Goal: Task Accomplishment & Management: Use online tool/utility

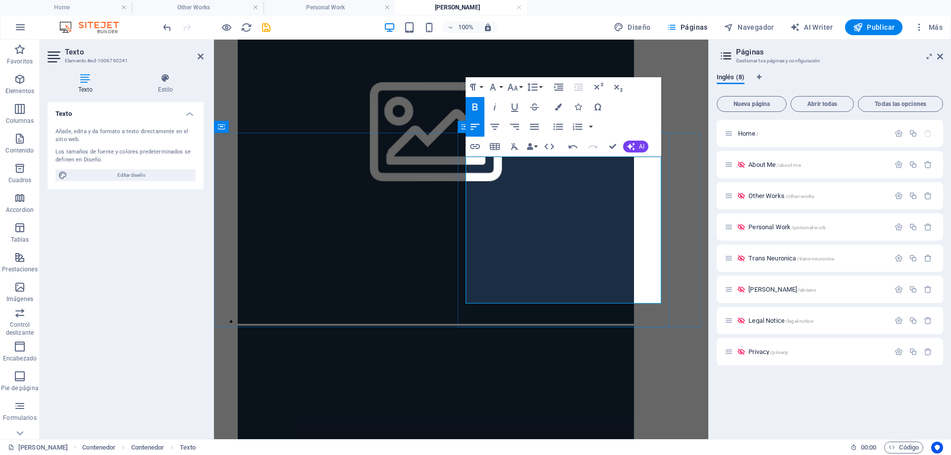
scroll to position [536, 1]
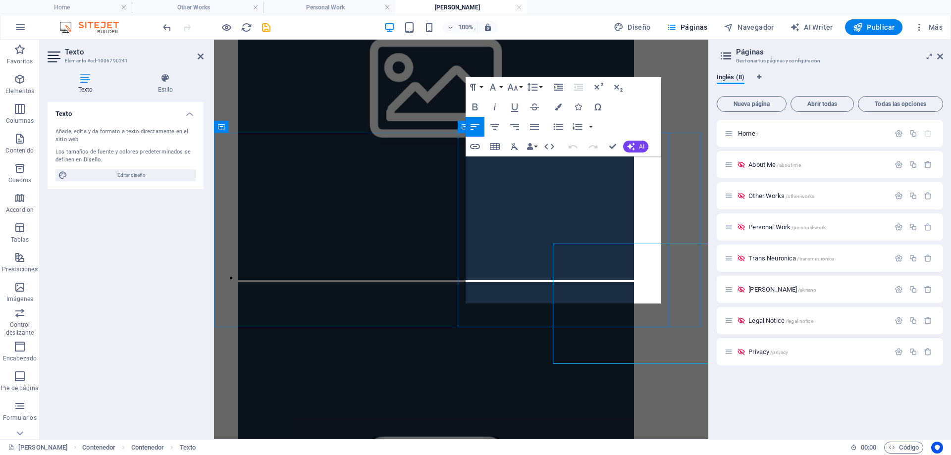
scroll to position [259, 0]
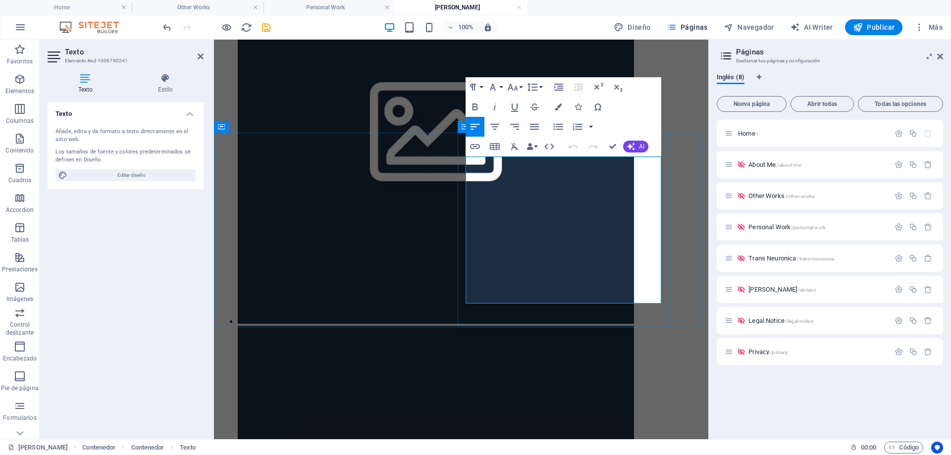
drag, startPoint x: 581, startPoint y: 298, endPoint x: 627, endPoint y: 298, distance: 45.6
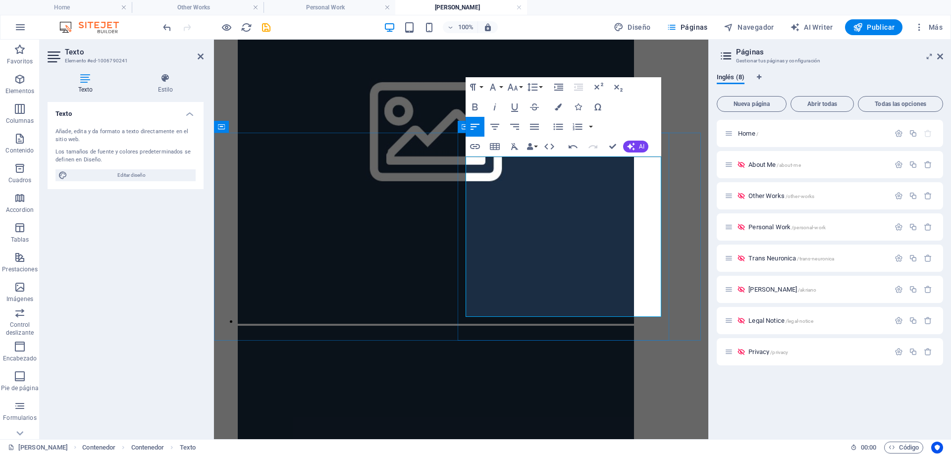
drag, startPoint x: 609, startPoint y: 297, endPoint x: 638, endPoint y: 297, distance: 29.2
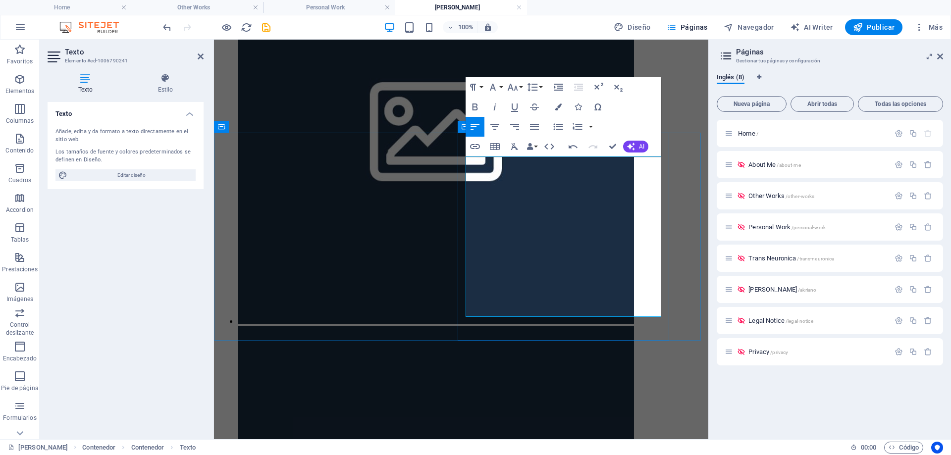
drag, startPoint x: 609, startPoint y: 296, endPoint x: 485, endPoint y: 307, distance: 124.3
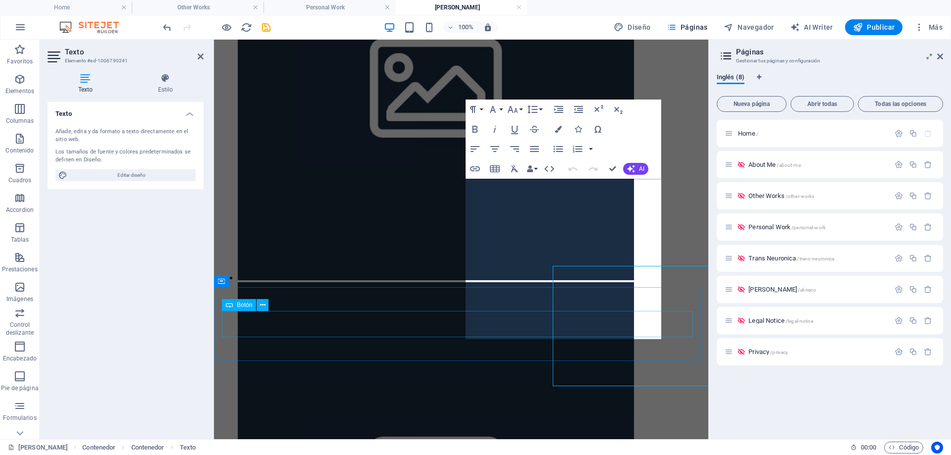
scroll to position [259, 0]
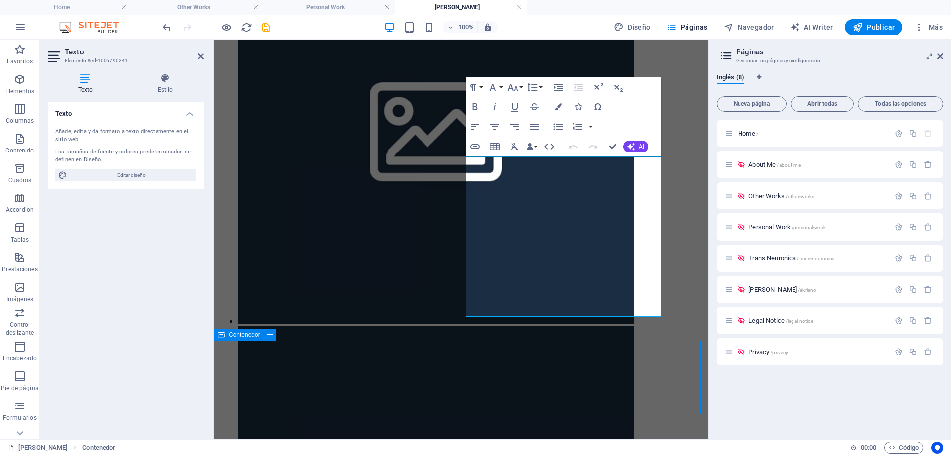
scroll to position [303, 0]
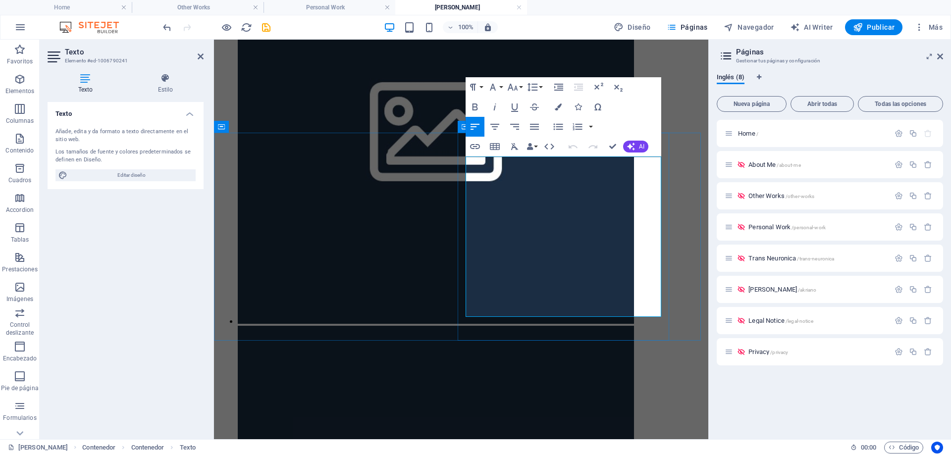
drag, startPoint x: 477, startPoint y: 309, endPoint x: 529, endPoint y: 311, distance: 52.0
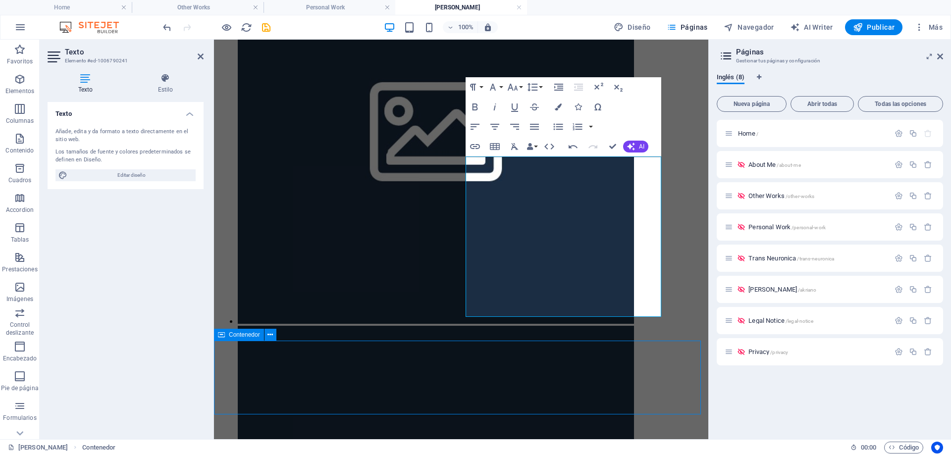
scroll to position [303, 0]
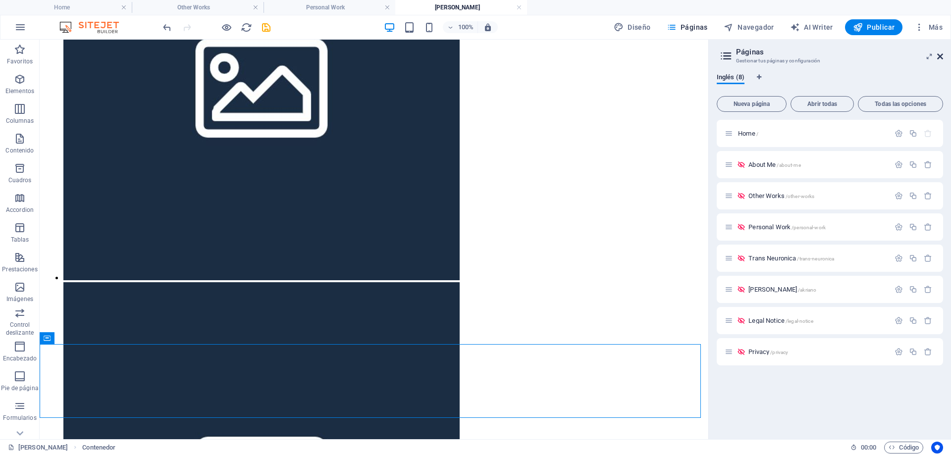
click at [939, 55] on icon at bounding box center [940, 57] width 6 height 8
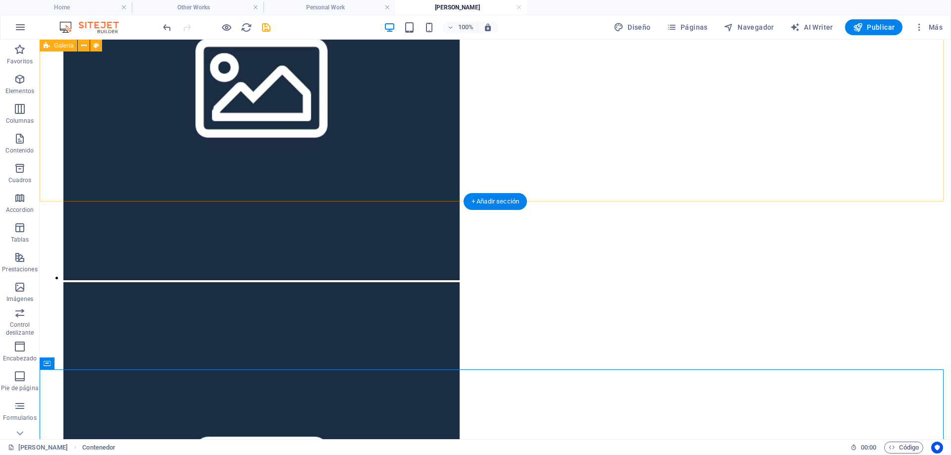
scroll to position [327, 0]
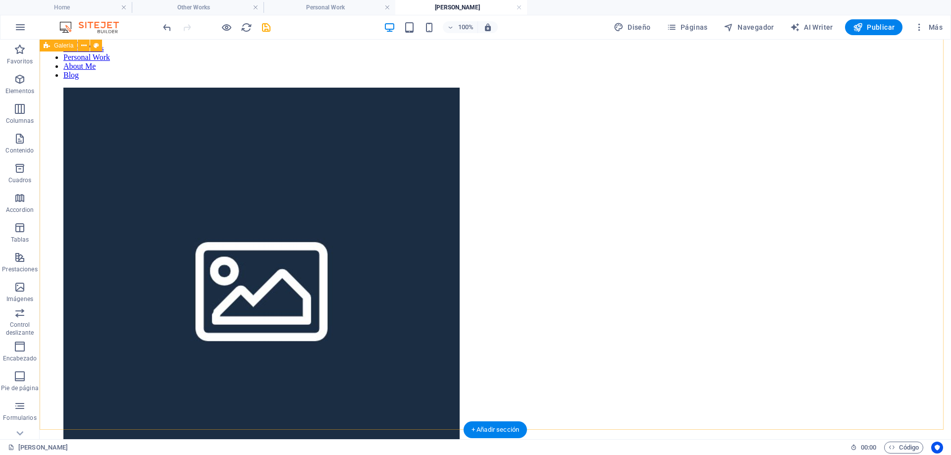
scroll to position [0, 0]
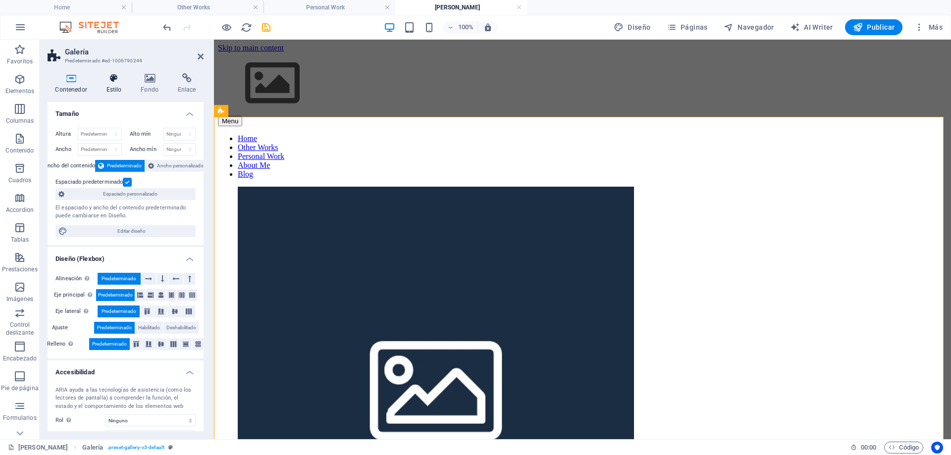
click at [114, 89] on h4 "Estilo" at bounding box center [116, 83] width 35 height 21
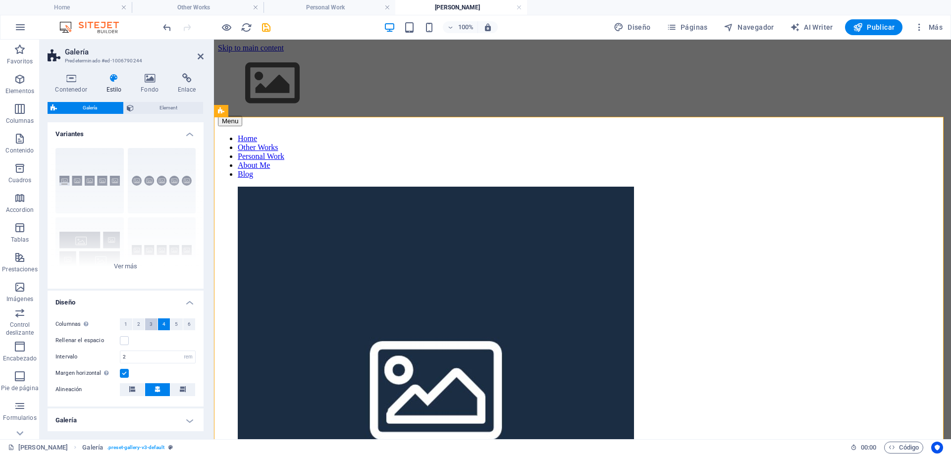
click at [151, 327] on span "3" at bounding box center [151, 325] width 3 height 12
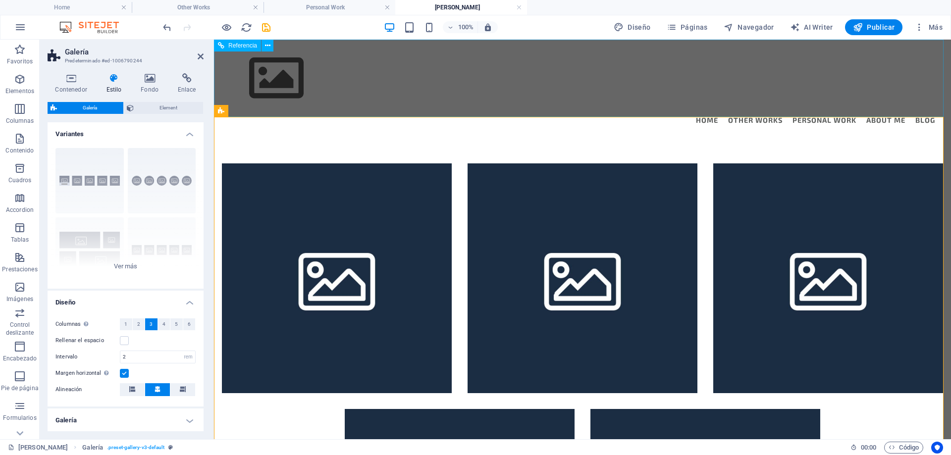
click at [589, 99] on div "Menu Home Other Works Personal Work About Me Blog" at bounding box center [582, 90] width 737 height 100
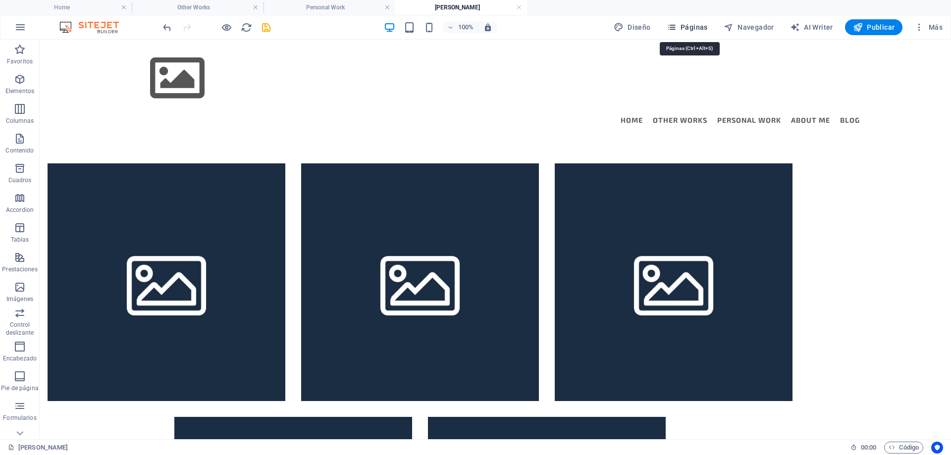
click at [696, 25] on span "Páginas" at bounding box center [687, 27] width 41 height 10
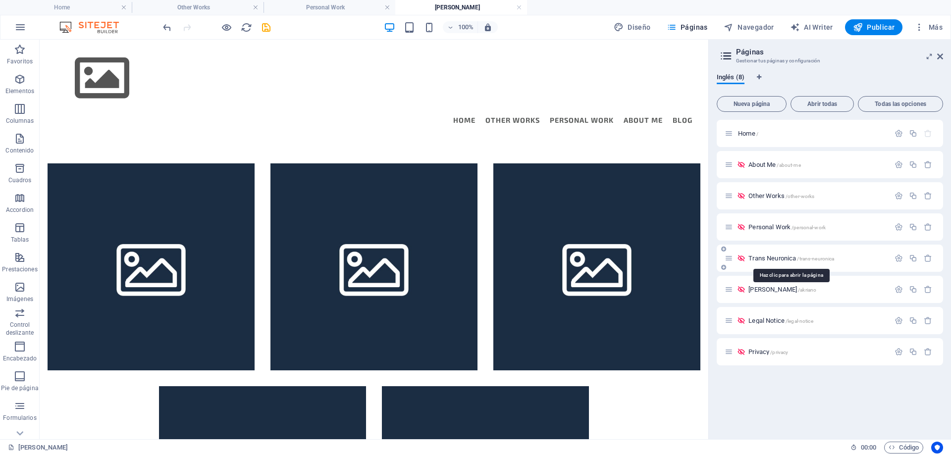
click at [767, 259] on span "Trans Neuronica /trans-neuronica" at bounding box center [792, 258] width 86 height 7
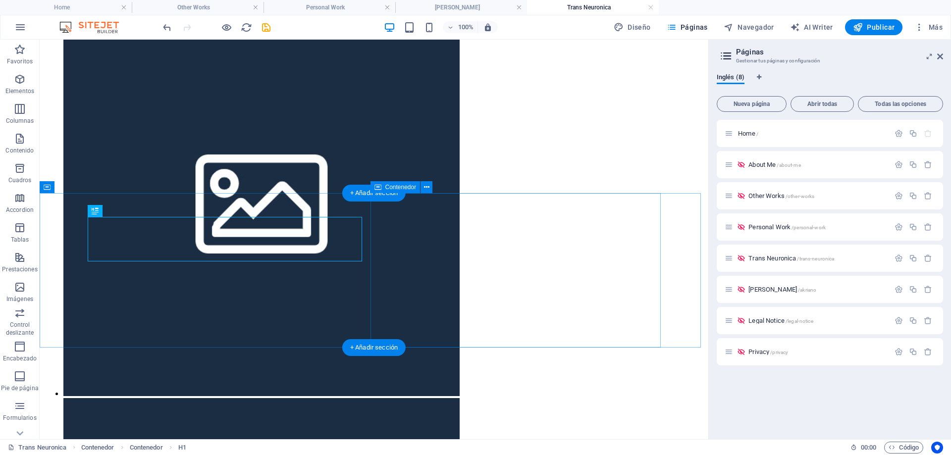
scroll to position [38, 0]
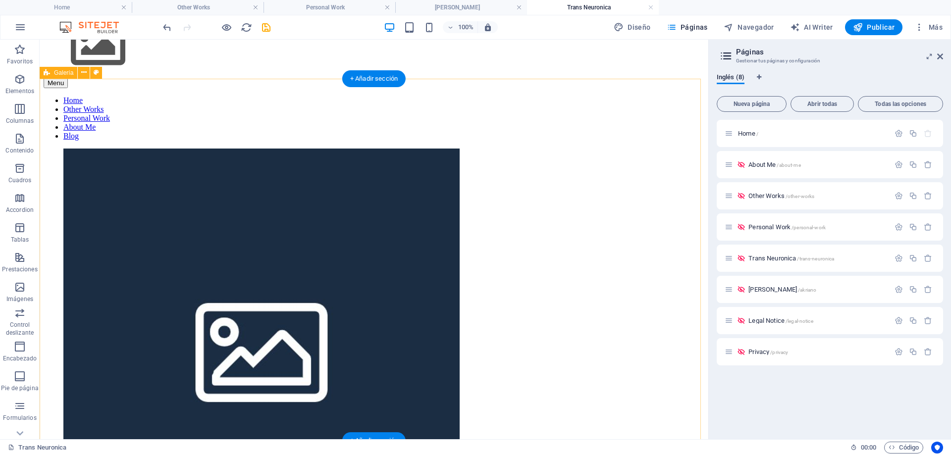
select select "rem"
select select "preset-gallery-v3-default"
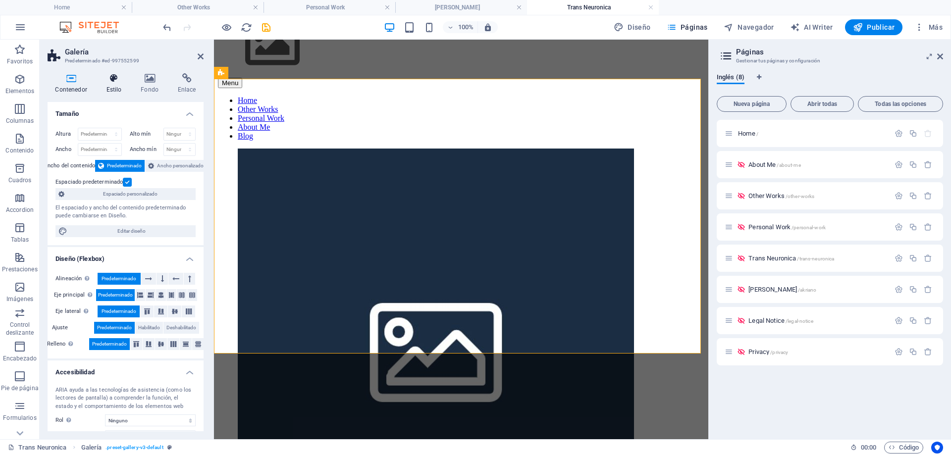
click at [110, 77] on icon at bounding box center [114, 78] width 31 height 10
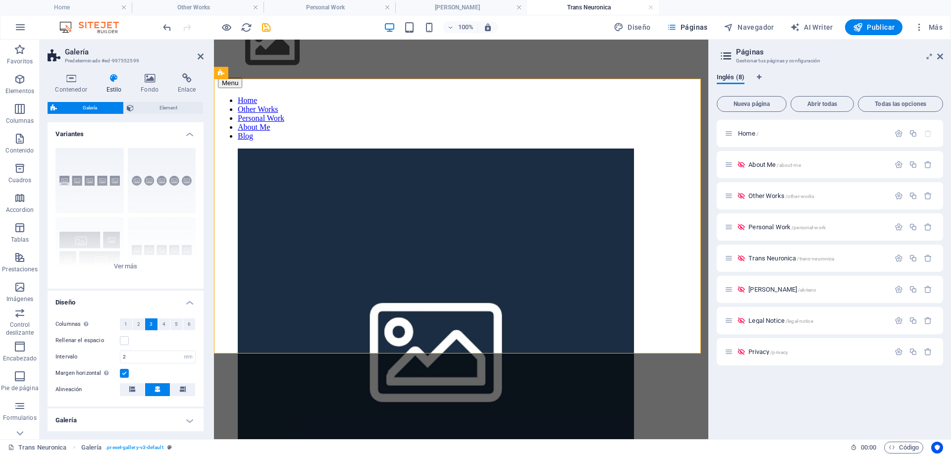
click at [151, 323] on span "3" at bounding box center [151, 325] width 3 height 12
click at [940, 54] on icon at bounding box center [940, 57] width 6 height 8
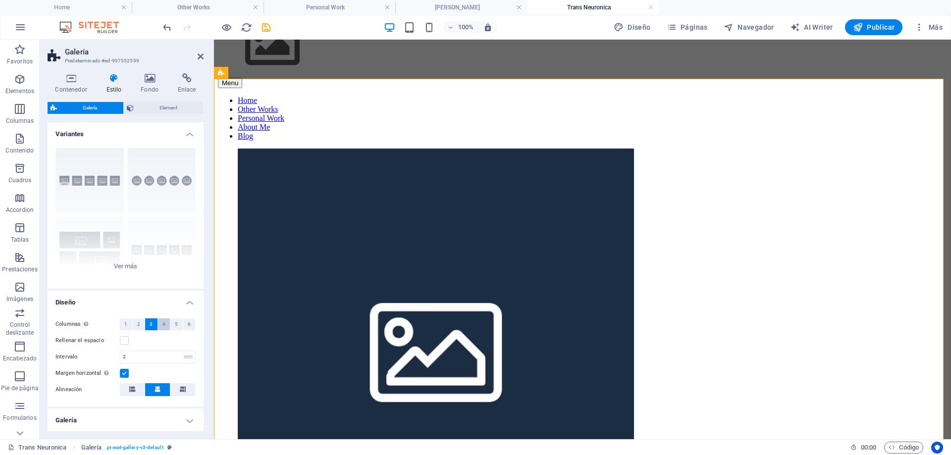
click at [163, 323] on span "4" at bounding box center [163, 325] width 3 height 12
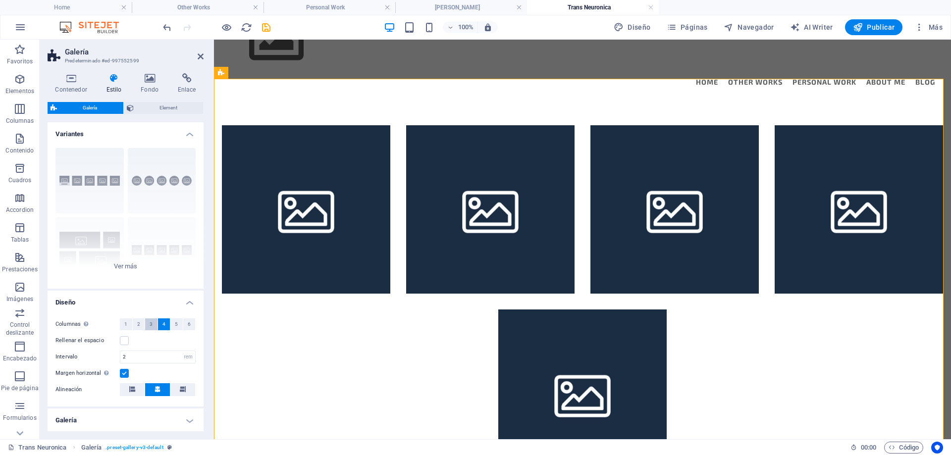
click at [151, 324] on span "3" at bounding box center [151, 325] width 3 height 12
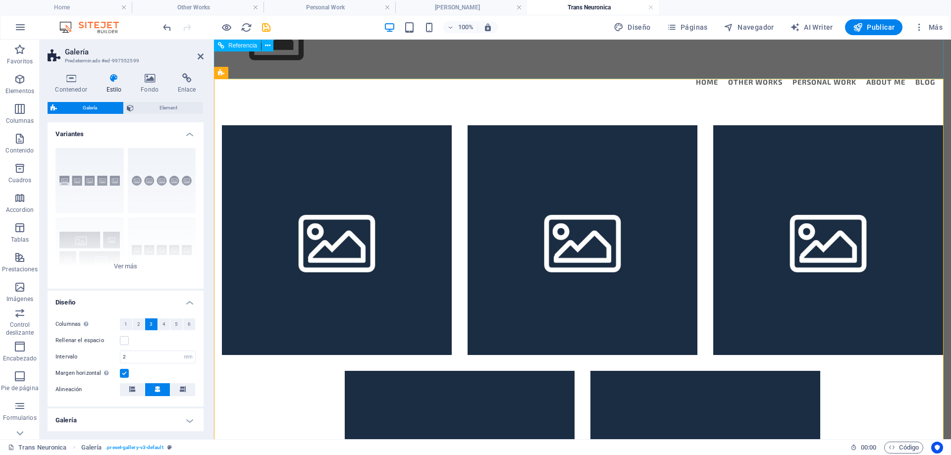
click at [643, 62] on div "Menu Home Other Works Personal Work About Me Blog" at bounding box center [582, 51] width 737 height 100
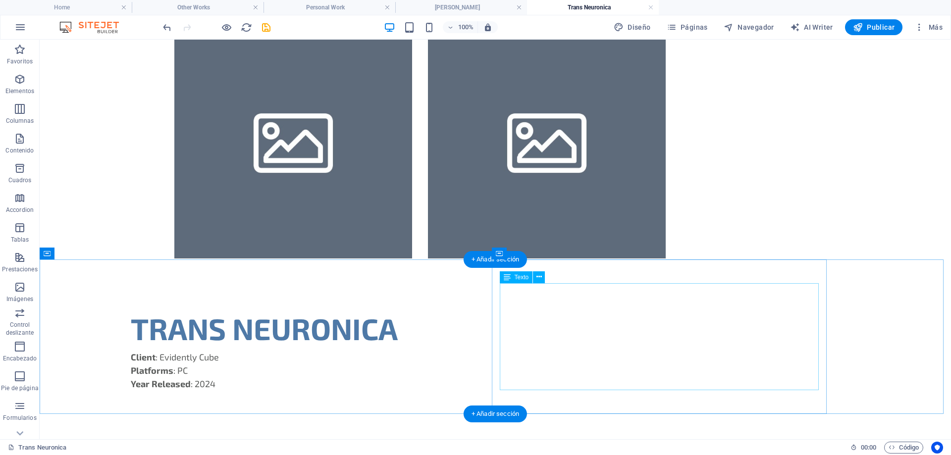
scroll to position [523, 0]
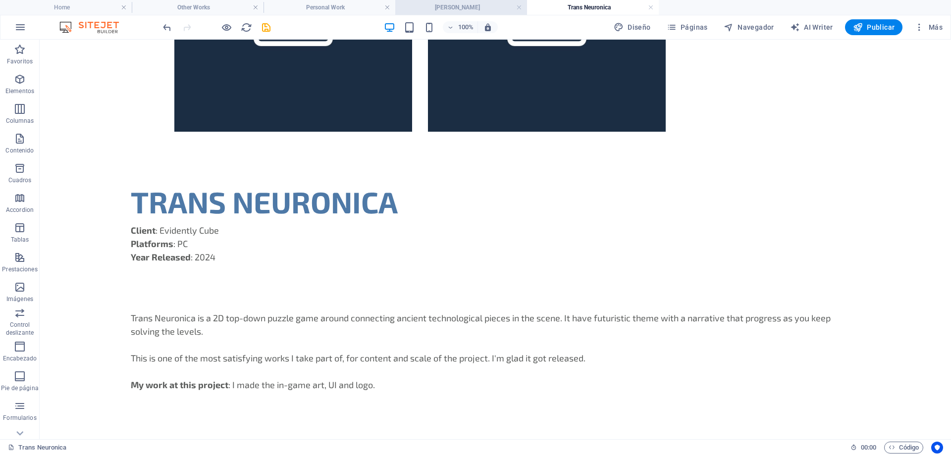
click at [461, 2] on h4 "[PERSON_NAME]" at bounding box center [461, 7] width 132 height 11
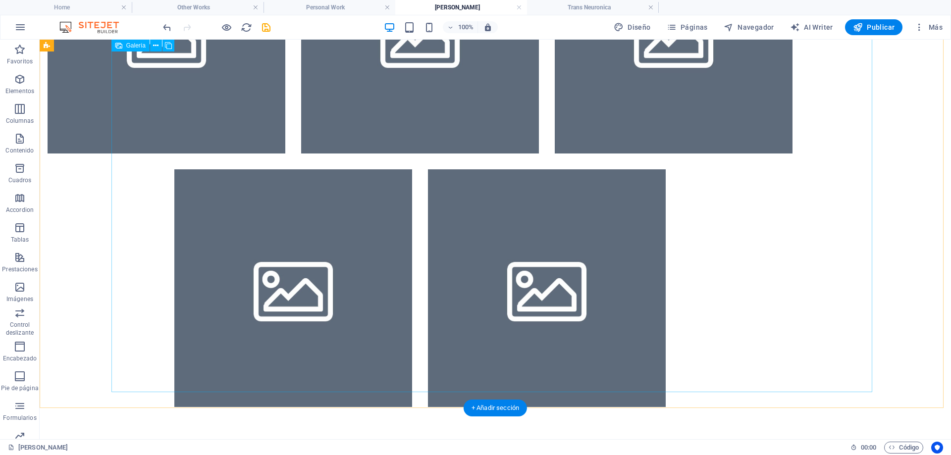
scroll to position [495, 0]
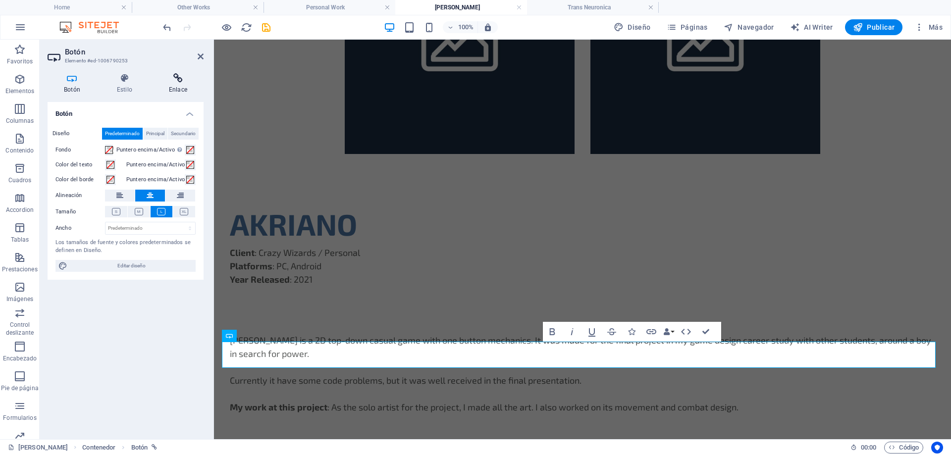
click at [184, 82] on icon at bounding box center [178, 78] width 51 height 10
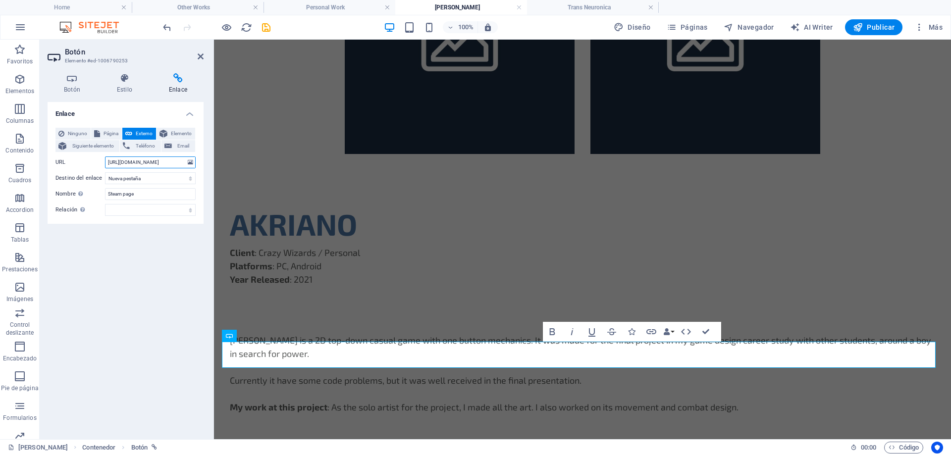
click at [144, 163] on input "[URL][DOMAIN_NAME]" at bounding box center [150, 163] width 91 height 12
paste input "[URL][DOMAIN_NAME]"
type input "[URL][DOMAIN_NAME]"
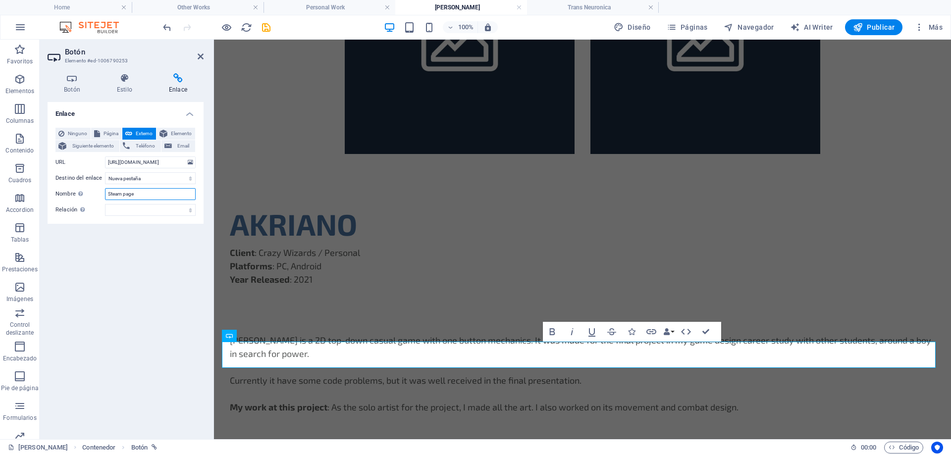
click at [139, 193] on input "Steam page" at bounding box center [150, 194] width 91 height 12
click at [114, 194] on input "Steam page" at bounding box center [150, 194] width 91 height 12
type input "Itchio page"
click at [154, 270] on div "Enlace Ninguno Página Externo Elemento Siguiente elemento Teléfono Email Página…" at bounding box center [126, 266] width 156 height 329
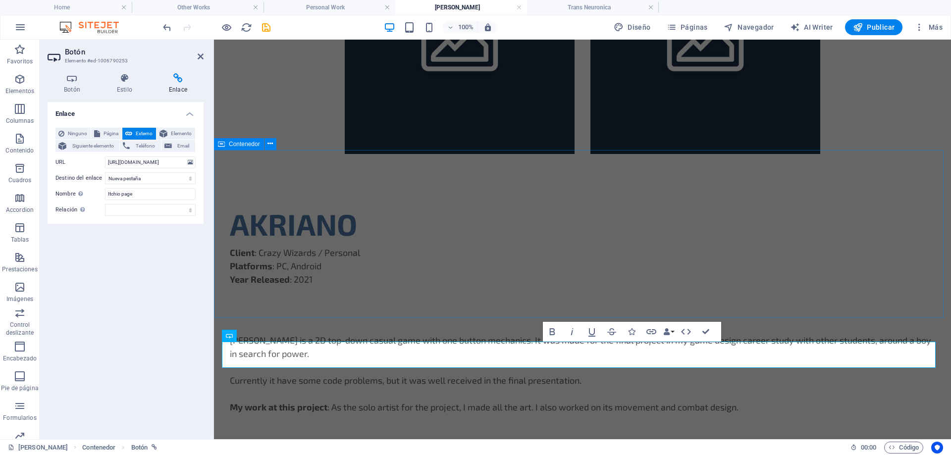
click at [416, 301] on div "AKRIANO Client : Crazy Wizards / Personal Platforms : PC, Android Year Released…" at bounding box center [582, 308] width 737 height 260
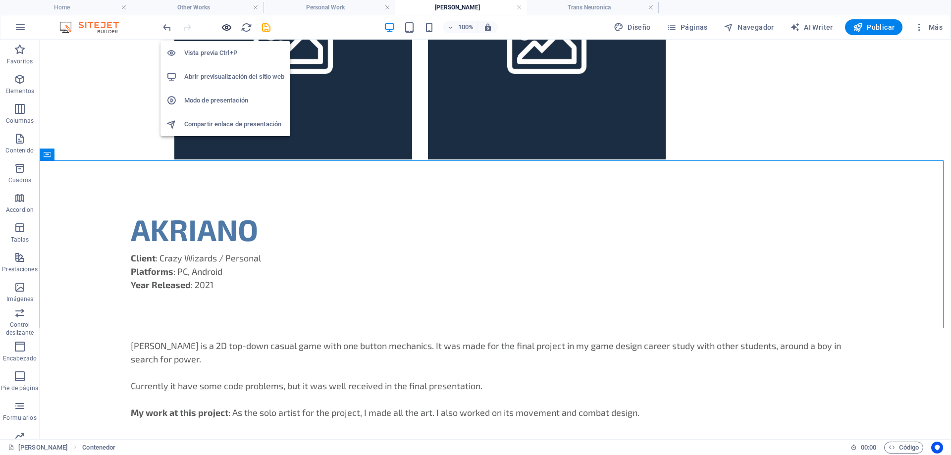
click at [223, 29] on icon "button" at bounding box center [226, 27] width 11 height 11
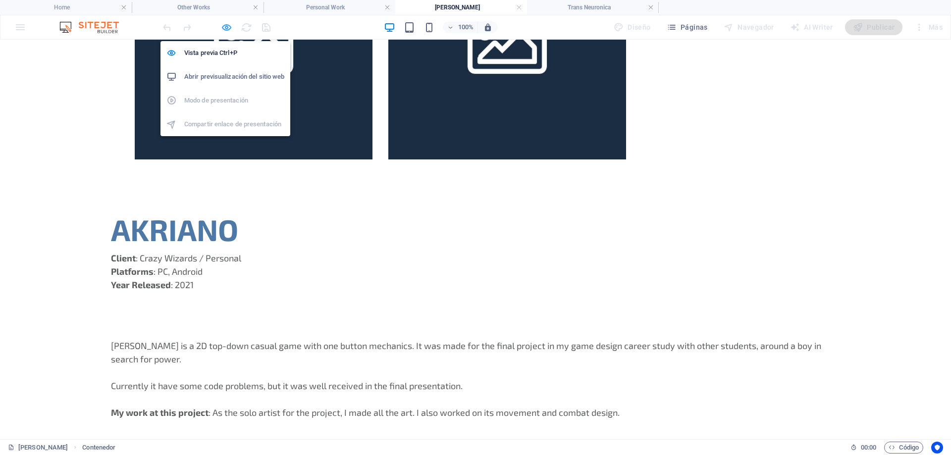
click at [226, 31] on icon "button" at bounding box center [226, 27] width 11 height 11
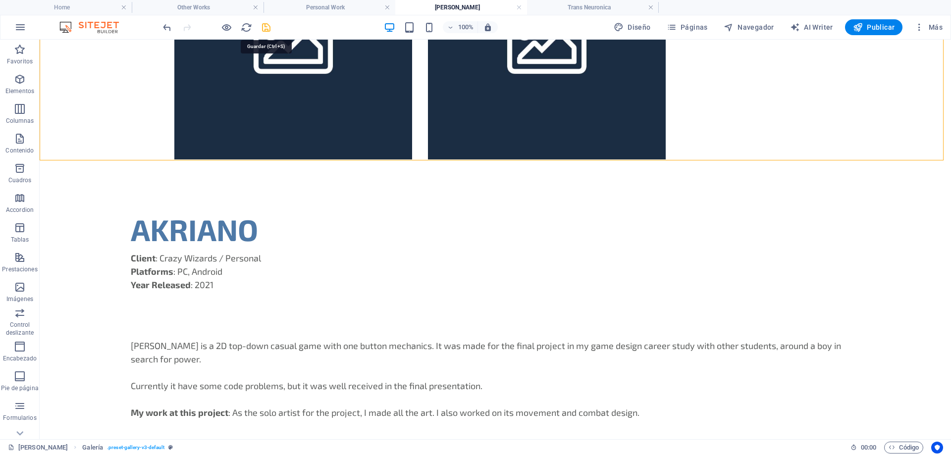
click at [267, 29] on icon "save" at bounding box center [266, 27] width 11 height 11
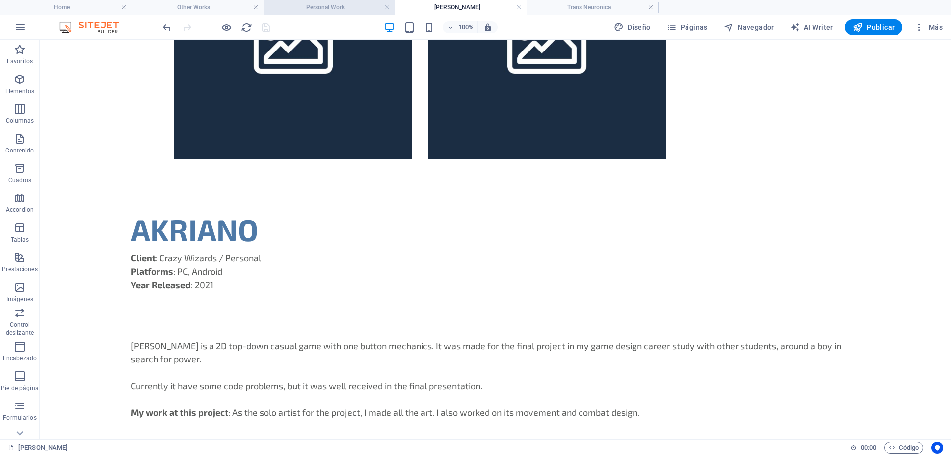
click at [312, 7] on h4 "Personal Work" at bounding box center [330, 7] width 132 height 11
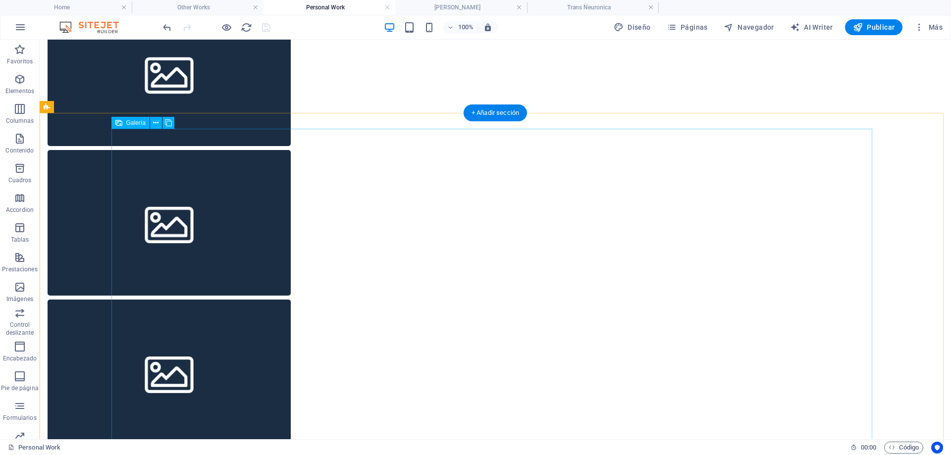
scroll to position [496, 0]
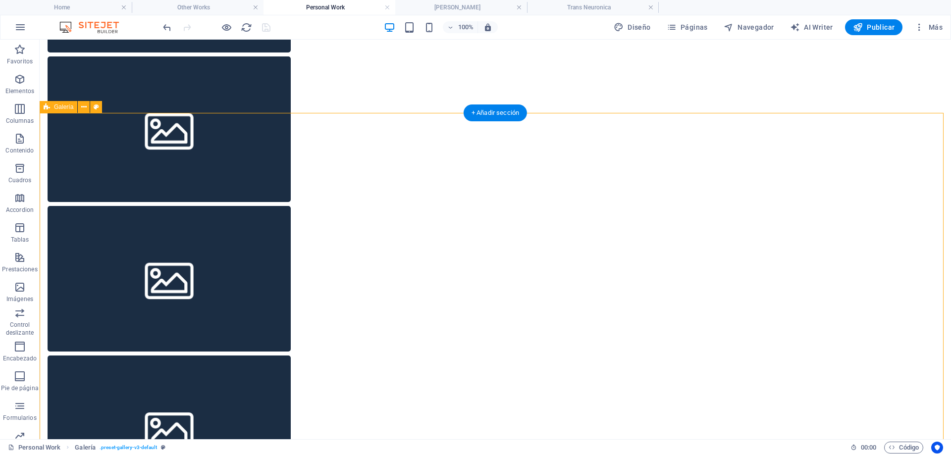
select select "rem"
select select "preset-gallery-v3-default"
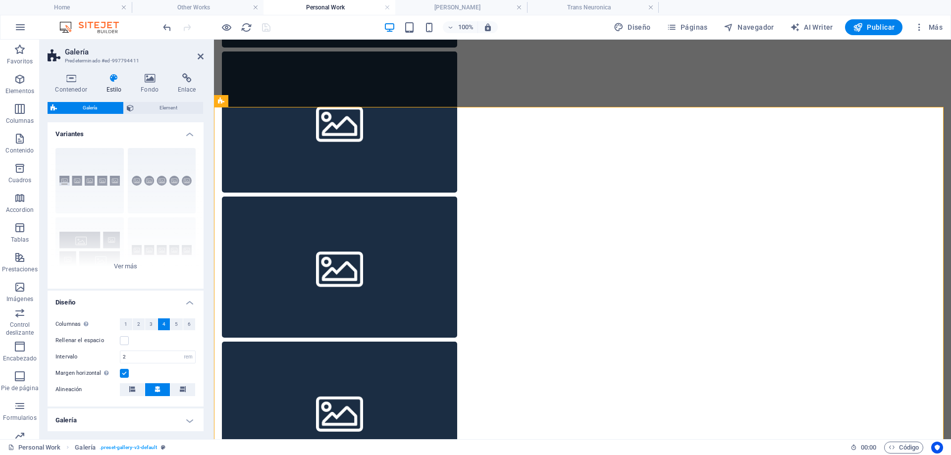
click at [162, 323] on span "4" at bounding box center [163, 325] width 3 height 12
click at [176, 323] on span "5" at bounding box center [176, 325] width 3 height 12
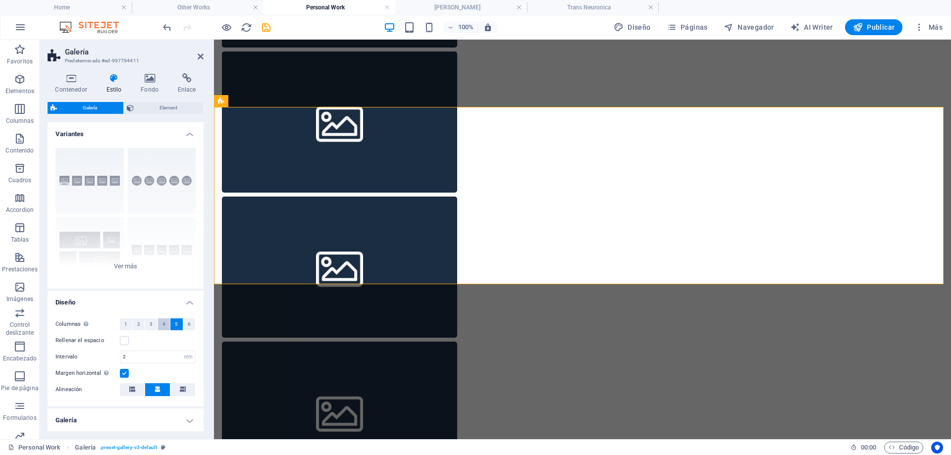
click at [163, 325] on span "4" at bounding box center [163, 325] width 3 height 12
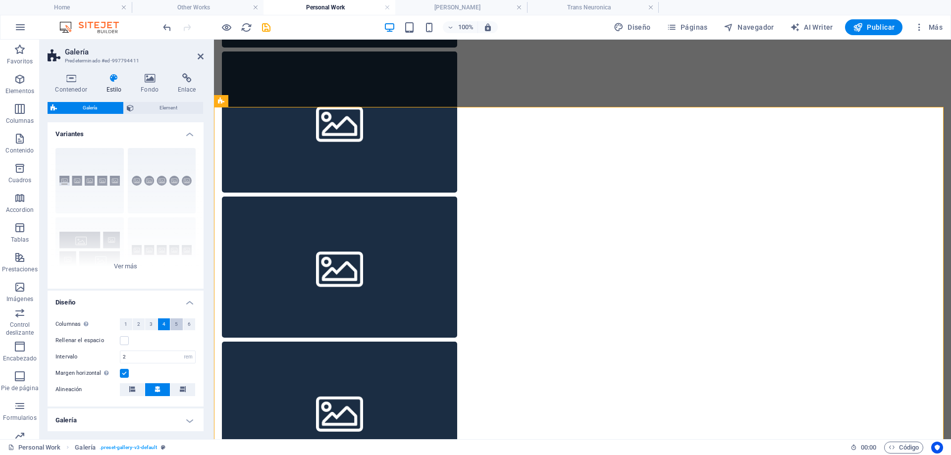
click at [178, 325] on button "5" at bounding box center [176, 325] width 12 height 12
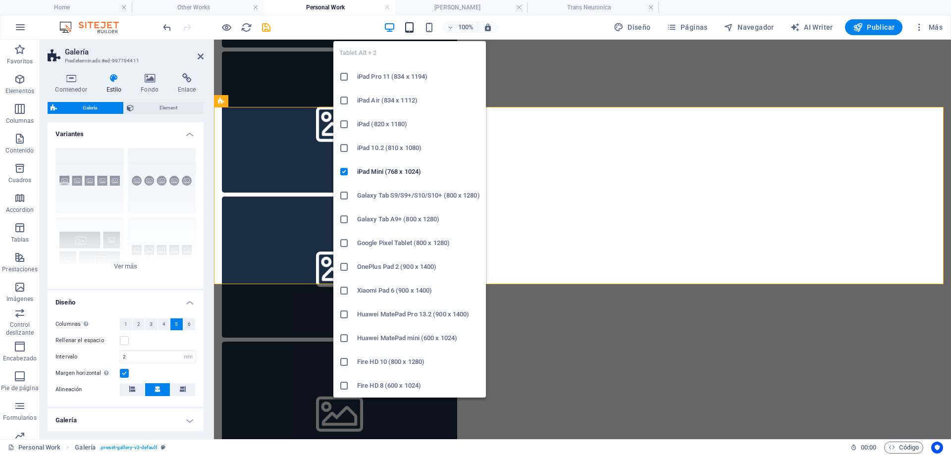
click at [409, 27] on icon "button" at bounding box center [409, 27] width 11 height 11
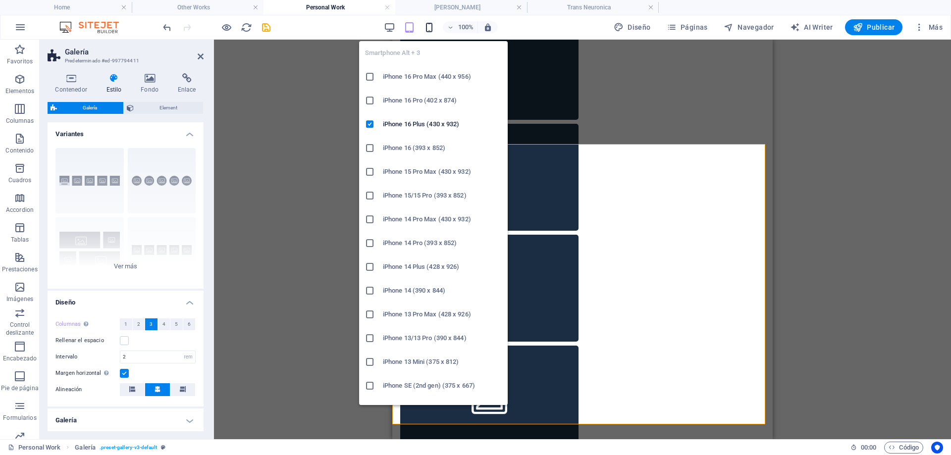
click at [431, 28] on icon "button" at bounding box center [429, 27] width 11 height 11
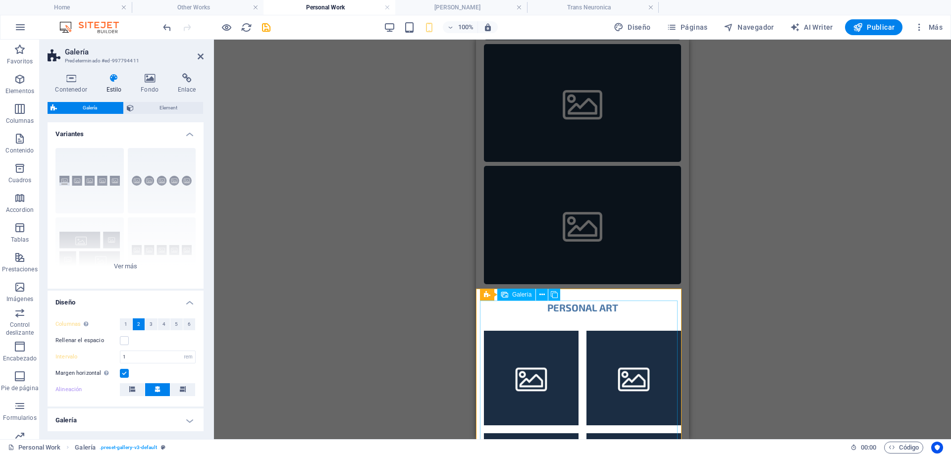
scroll to position [638, 0]
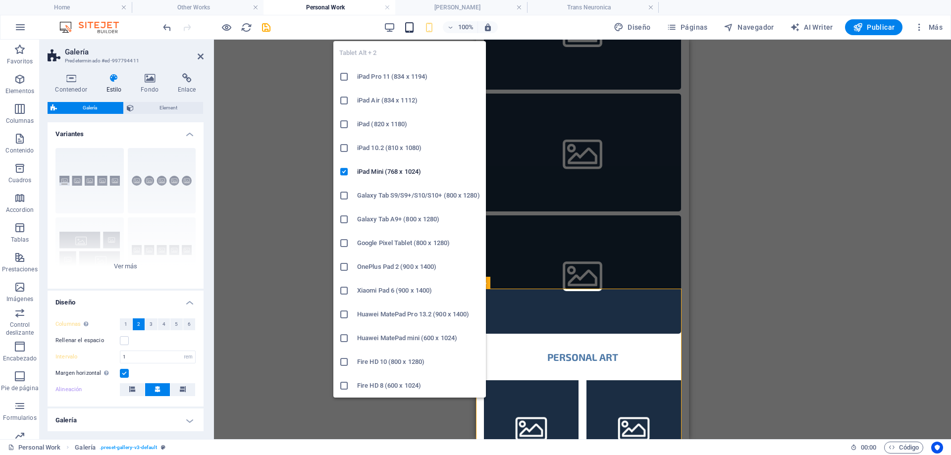
click at [409, 29] on icon "button" at bounding box center [409, 27] width 11 height 11
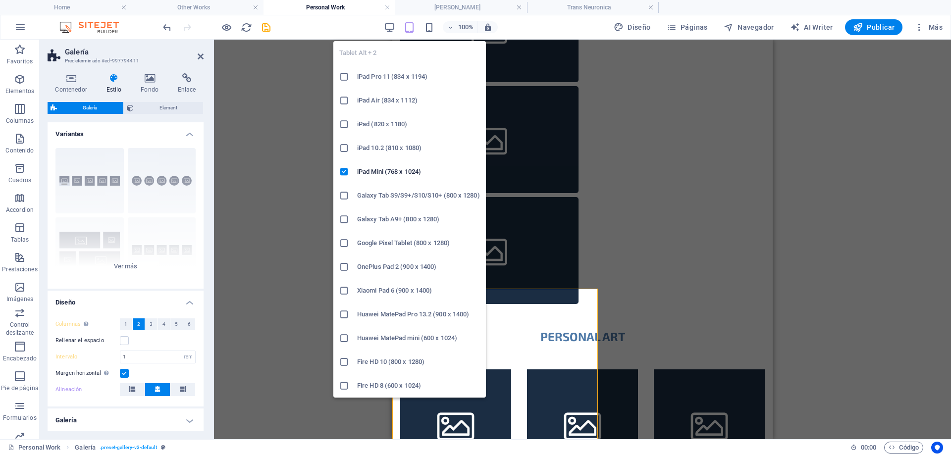
type input "2"
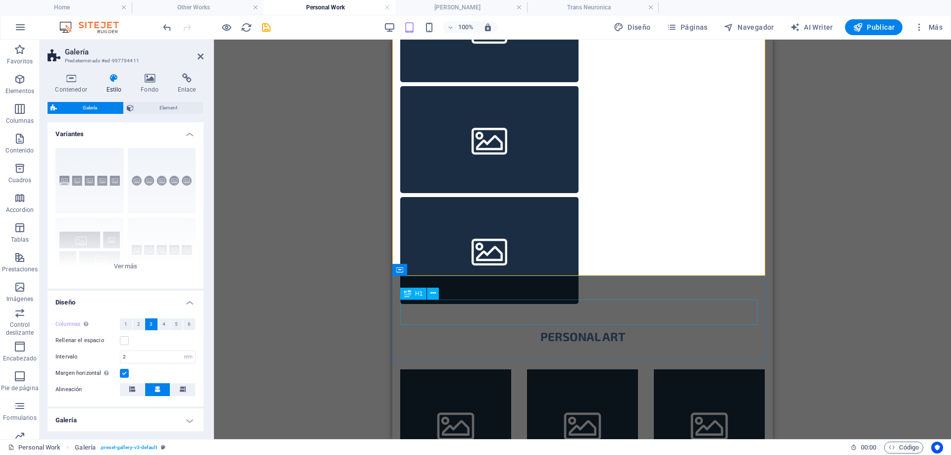
scroll to position [539, 0]
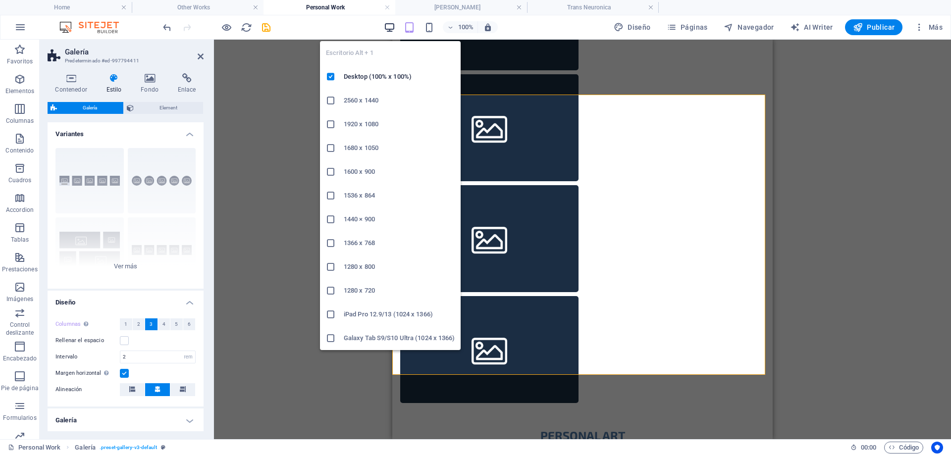
click at [389, 28] on icon "button" at bounding box center [389, 27] width 11 height 11
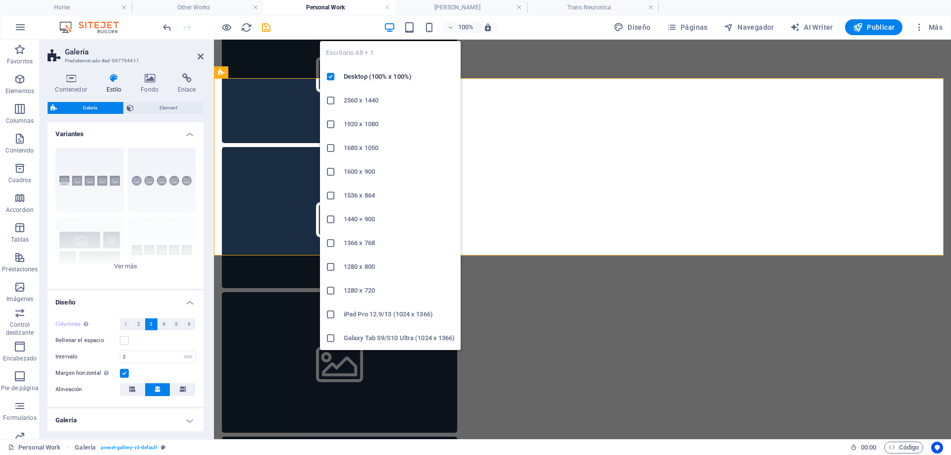
scroll to position [518, 0]
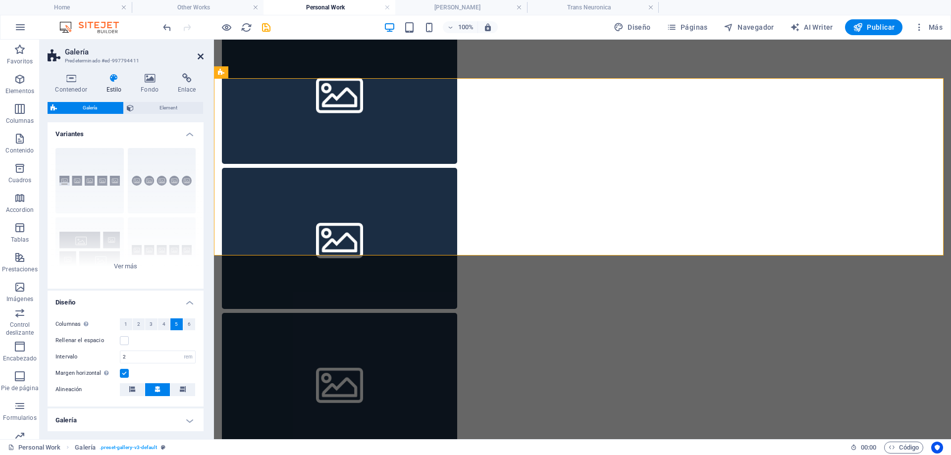
drag, startPoint x: 197, startPoint y: 56, endPoint x: 165, endPoint y: 35, distance: 37.9
click at [198, 56] on icon at bounding box center [201, 57] width 6 height 8
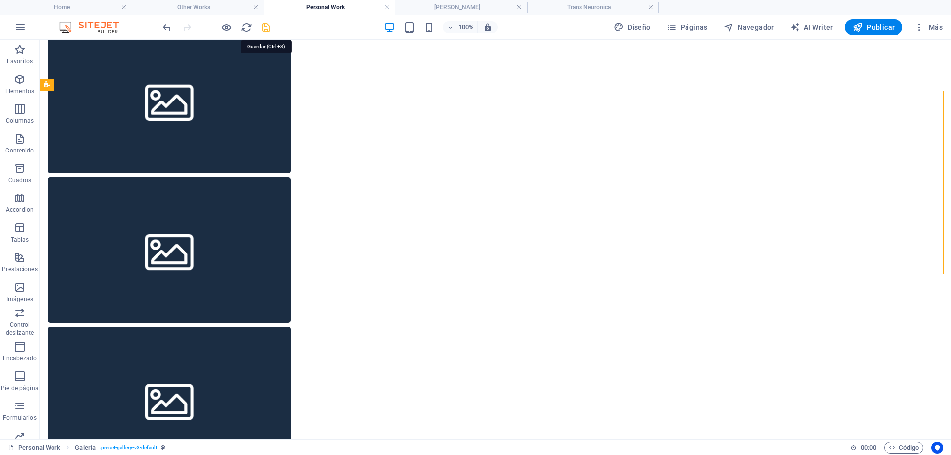
click at [265, 26] on icon "save" at bounding box center [266, 27] width 11 height 11
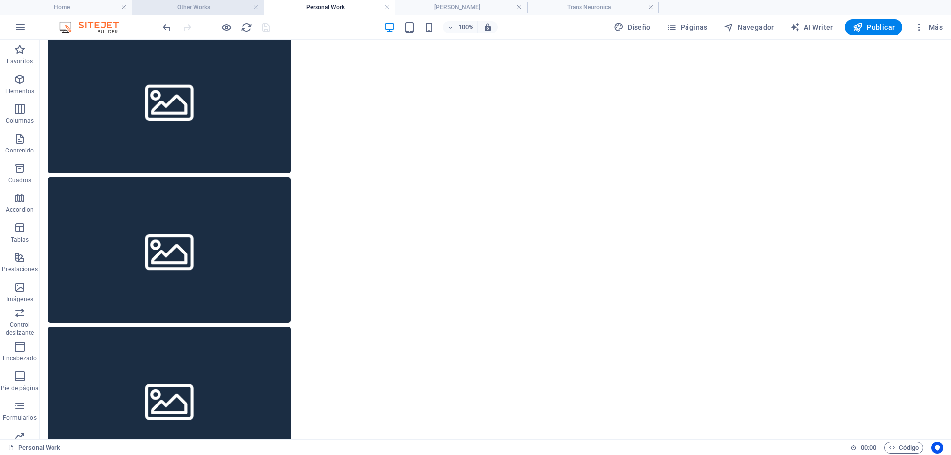
click at [207, 6] on h4 "Other Works" at bounding box center [198, 7] width 132 height 11
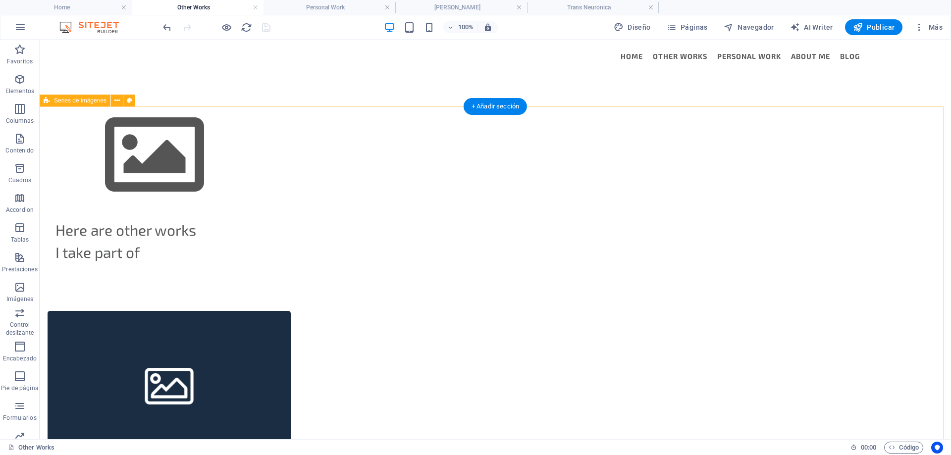
scroll to position [14, 0]
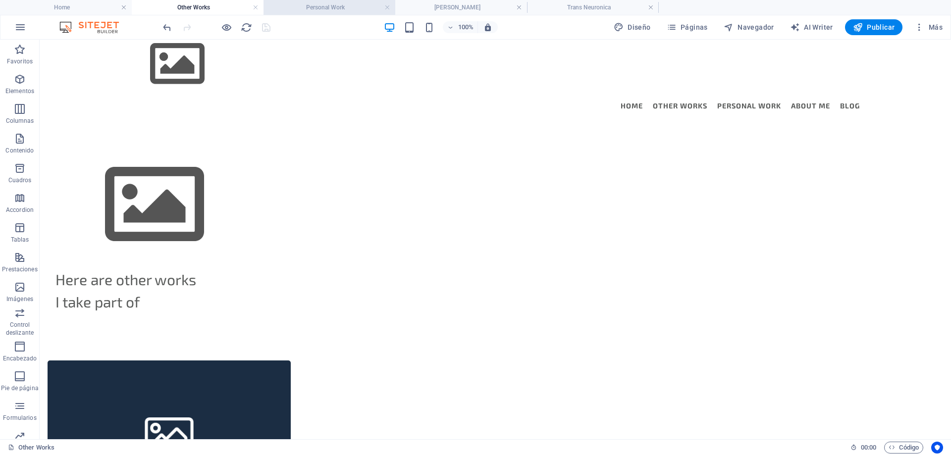
click at [320, 5] on h4 "Personal Work" at bounding box center [330, 7] width 132 height 11
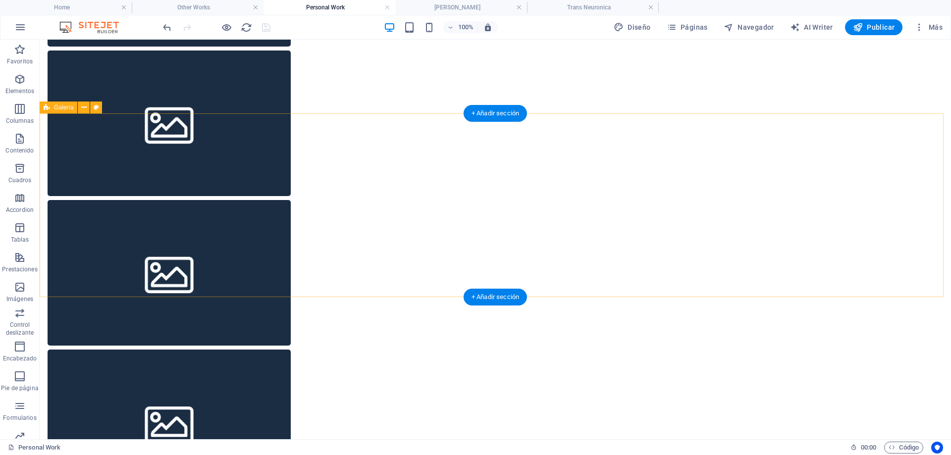
scroll to position [537, 0]
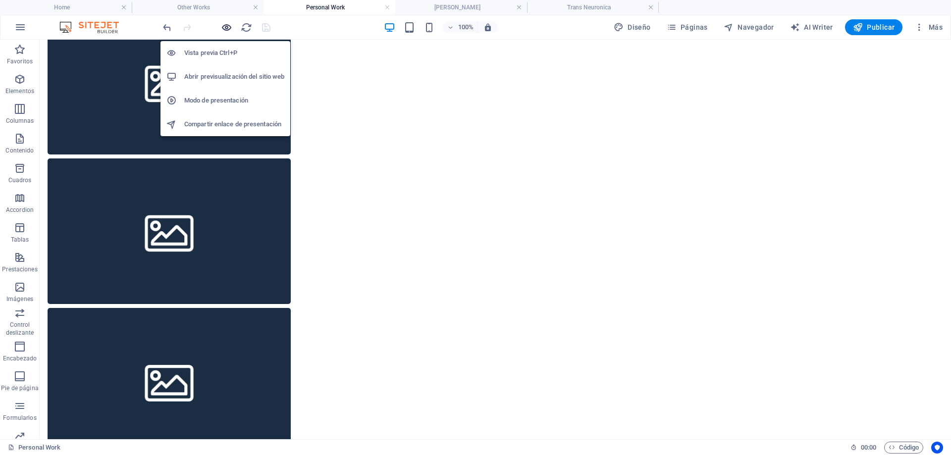
click at [225, 27] on icon "button" at bounding box center [226, 27] width 11 height 11
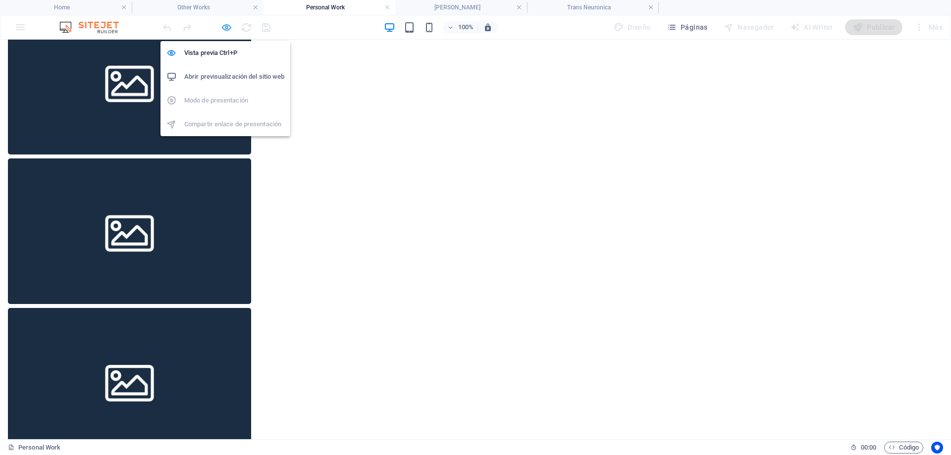
click at [223, 23] on icon "button" at bounding box center [226, 27] width 11 height 11
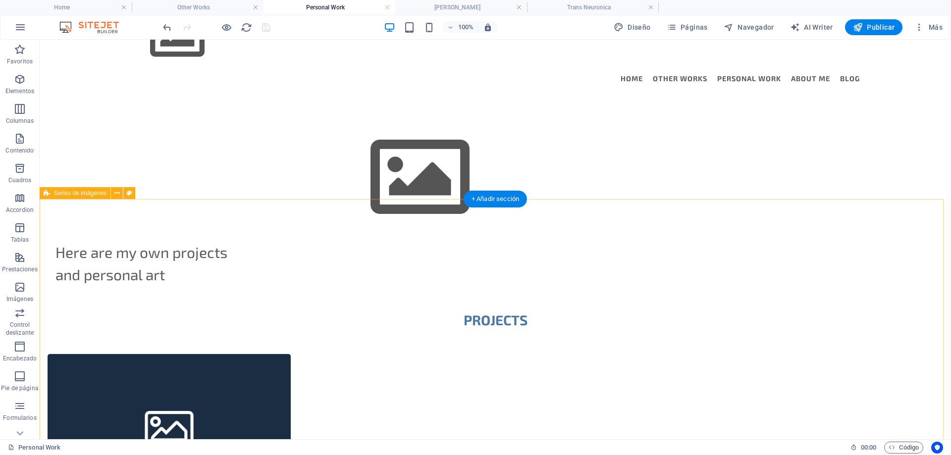
scroll to position [0, 0]
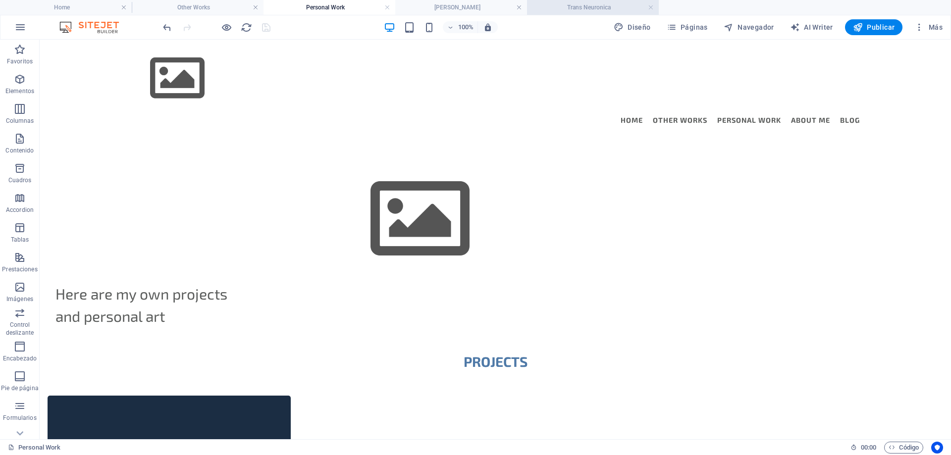
click at [581, 7] on h4 "Trans Neuronica" at bounding box center [593, 7] width 132 height 11
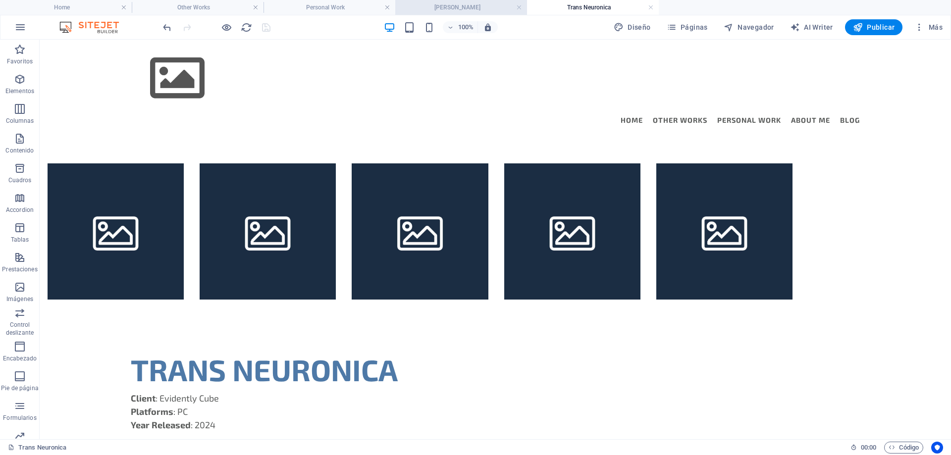
click at [467, 3] on h4 "[PERSON_NAME]" at bounding box center [461, 7] width 132 height 11
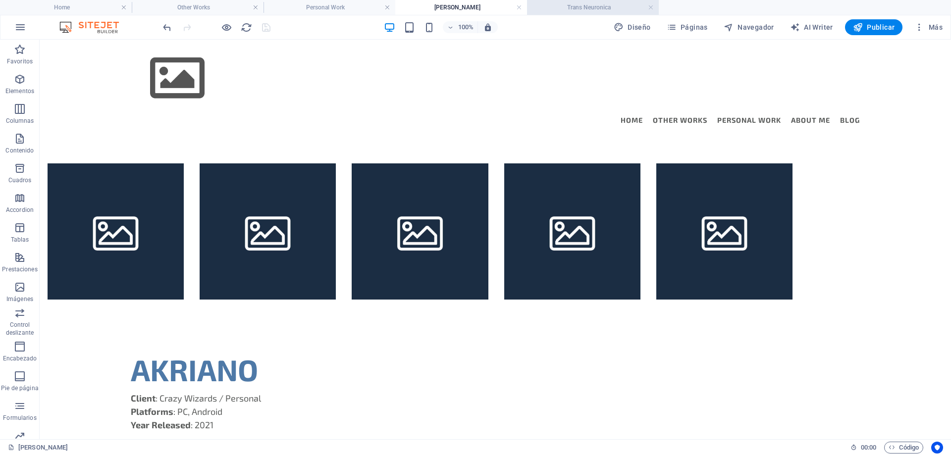
click at [584, 9] on h4 "Trans Neuronica" at bounding box center [593, 7] width 132 height 11
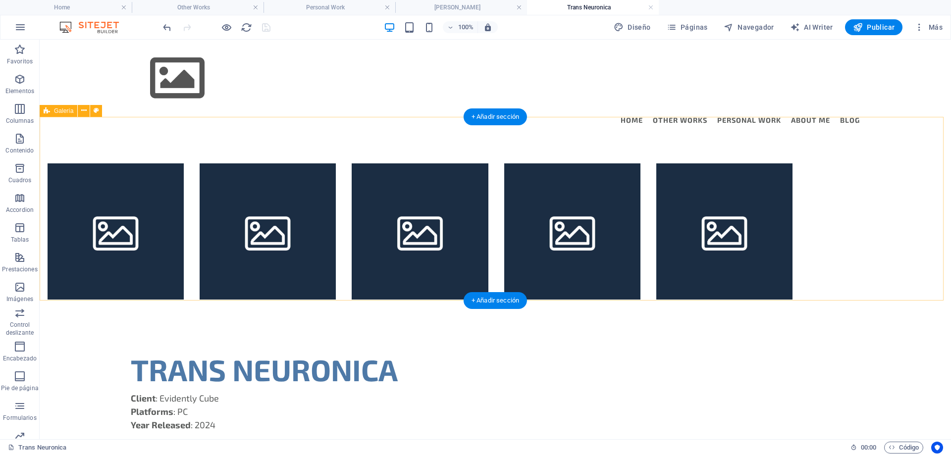
click at [67, 145] on div at bounding box center [496, 232] width 912 height 184
select select "rem"
select select "preset-gallery-v3-default"
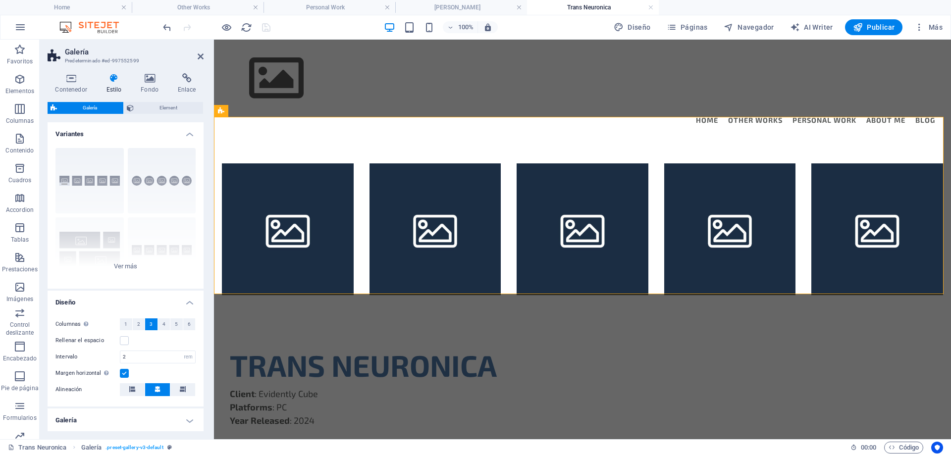
click at [150, 324] on span "3" at bounding box center [151, 325] width 3 height 12
click at [164, 324] on button "4" at bounding box center [164, 325] width 12 height 12
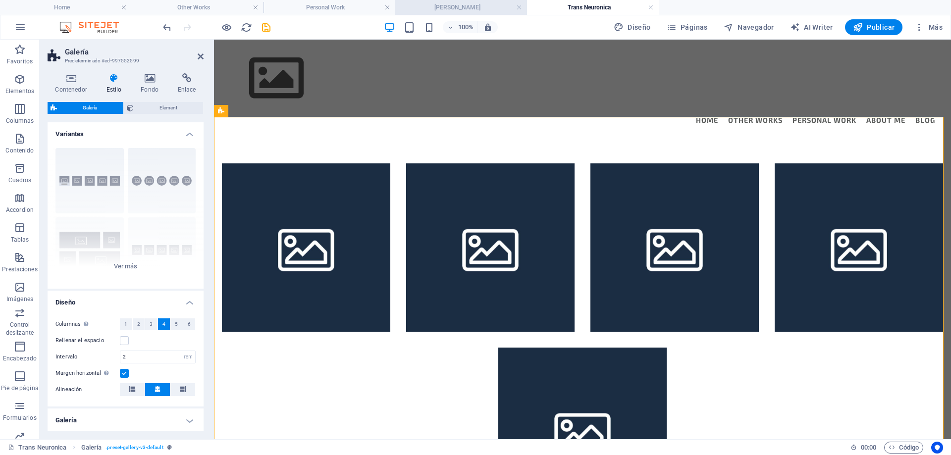
click at [452, 13] on li "[PERSON_NAME]" at bounding box center [461, 7] width 132 height 15
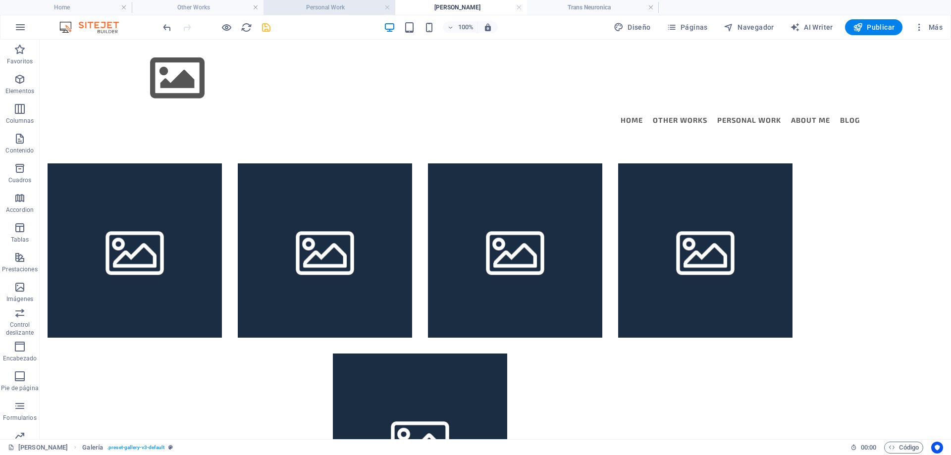
click at [317, 8] on h4 "Personal Work" at bounding box center [330, 7] width 132 height 11
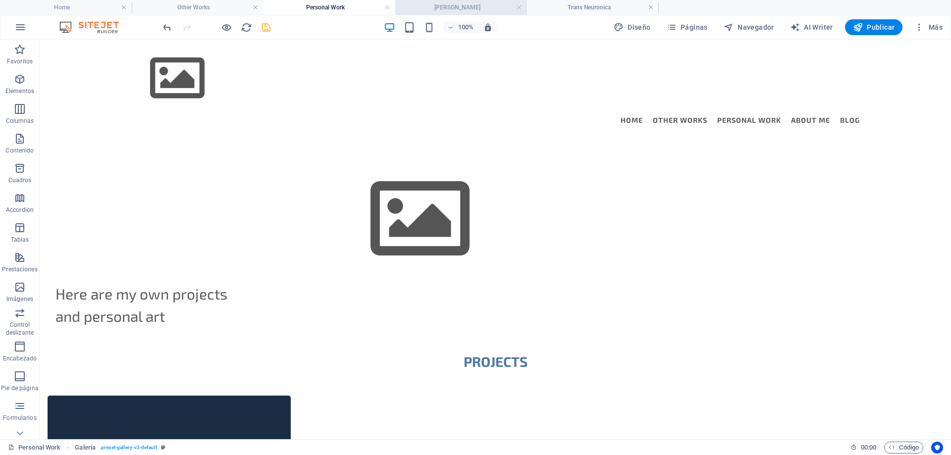
click at [450, 11] on h4 "[PERSON_NAME]" at bounding box center [461, 7] width 132 height 11
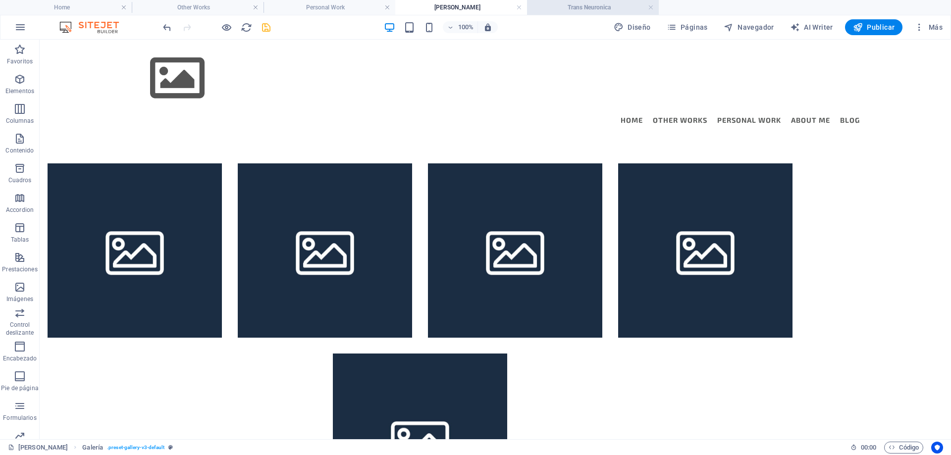
click at [590, 10] on h4 "Trans Neuronica" at bounding box center [593, 7] width 132 height 11
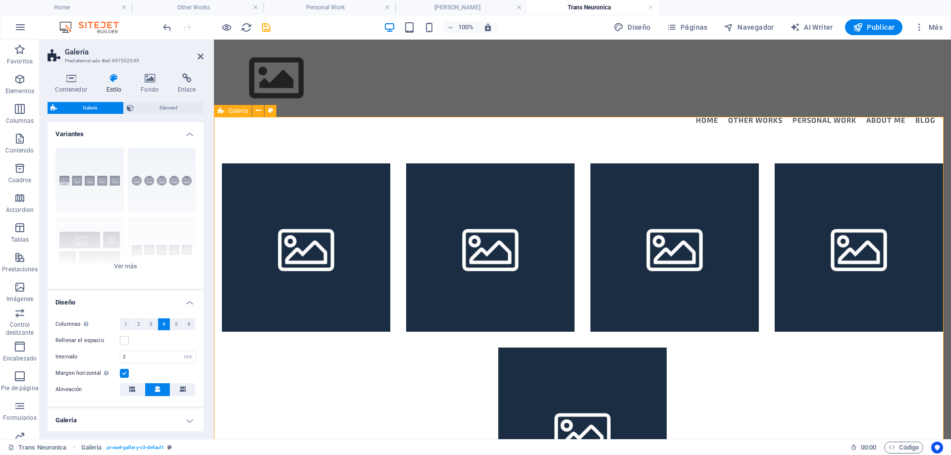
click at [240, 110] on span "Galería" at bounding box center [237, 111] width 19 height 6
click at [262, 140] on div at bounding box center [582, 340] width 737 height 400
click at [201, 54] on icon at bounding box center [201, 57] width 6 height 8
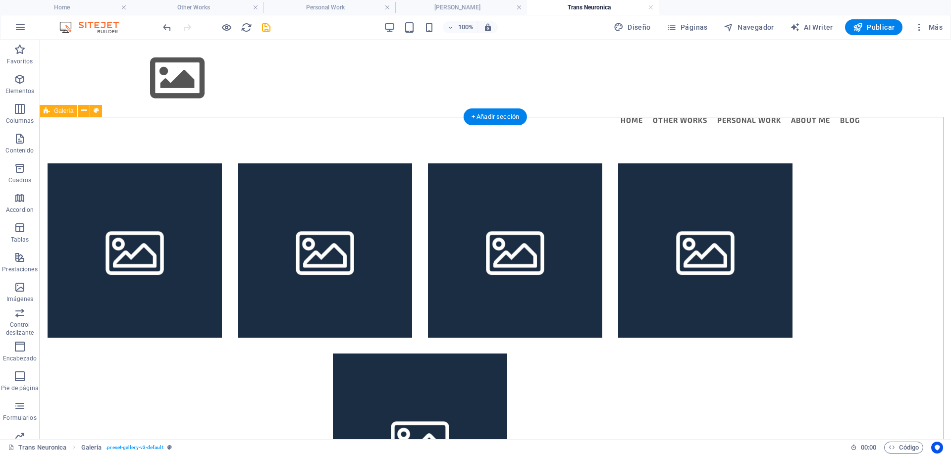
click at [107, 148] on div at bounding box center [496, 346] width 912 height 412
select select "rem"
select select "preset-gallery-v3-default"
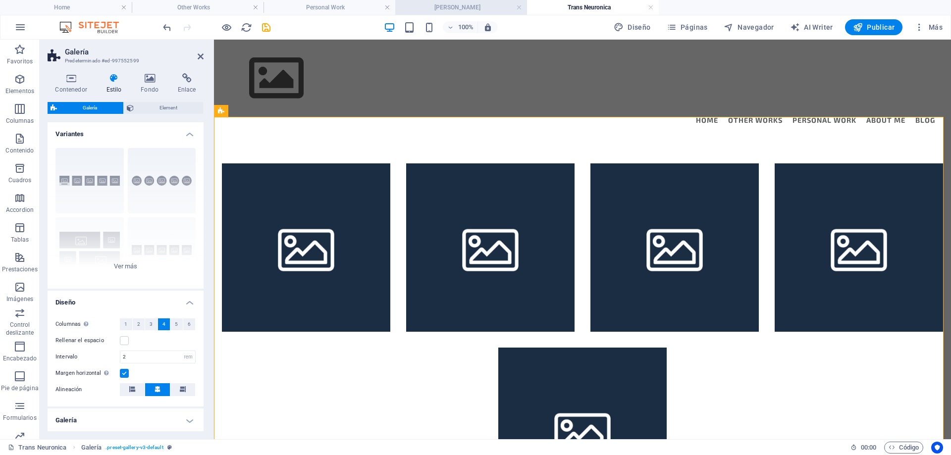
click at [453, 6] on h4 "[PERSON_NAME]" at bounding box center [461, 7] width 132 height 11
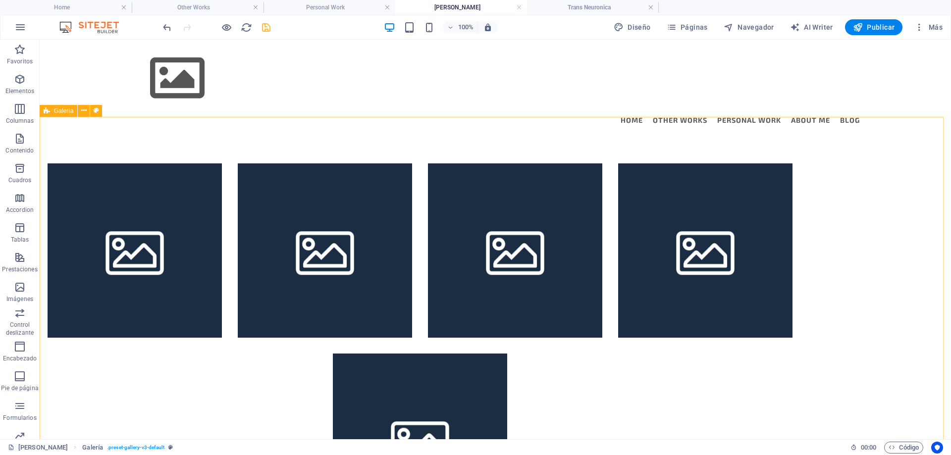
click at [60, 111] on span "Galería" at bounding box center [63, 111] width 19 height 6
select select "rem"
select select "preset-gallery-v3-default"
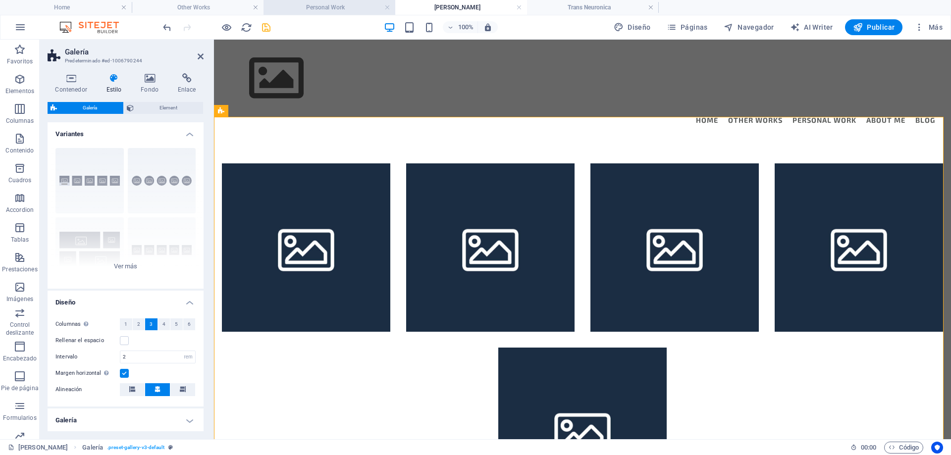
click at [333, 8] on h4 "Personal Work" at bounding box center [330, 7] width 132 height 11
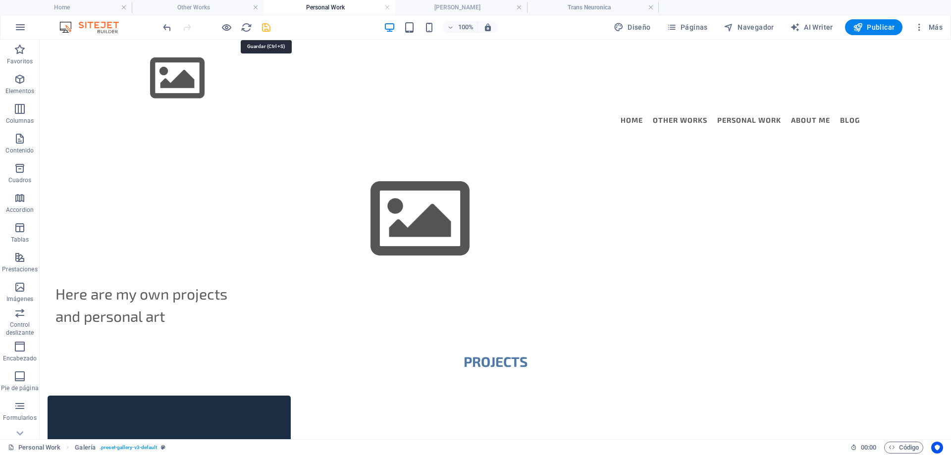
click at [265, 28] on icon "save" at bounding box center [266, 27] width 11 height 11
click at [587, 6] on h4 "Trans Neuronica" at bounding box center [593, 7] width 132 height 11
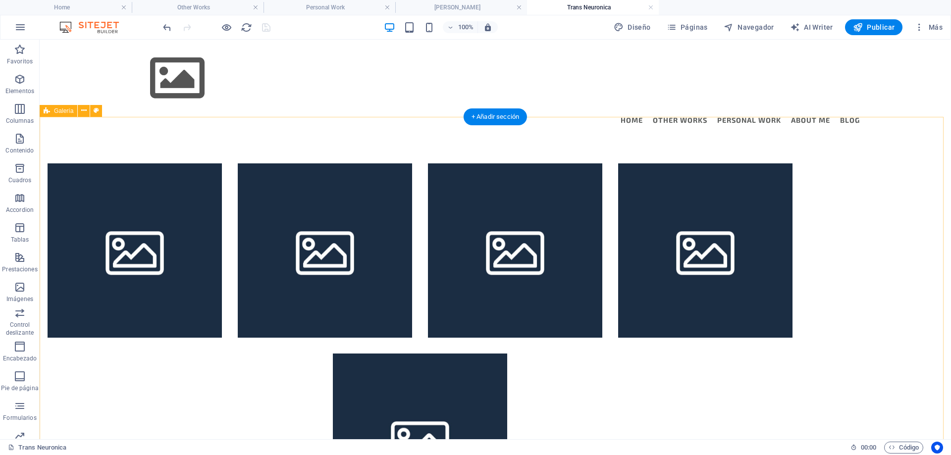
click at [68, 206] on div at bounding box center [496, 346] width 912 height 412
select select "rem"
select select "preset-gallery-v3-default"
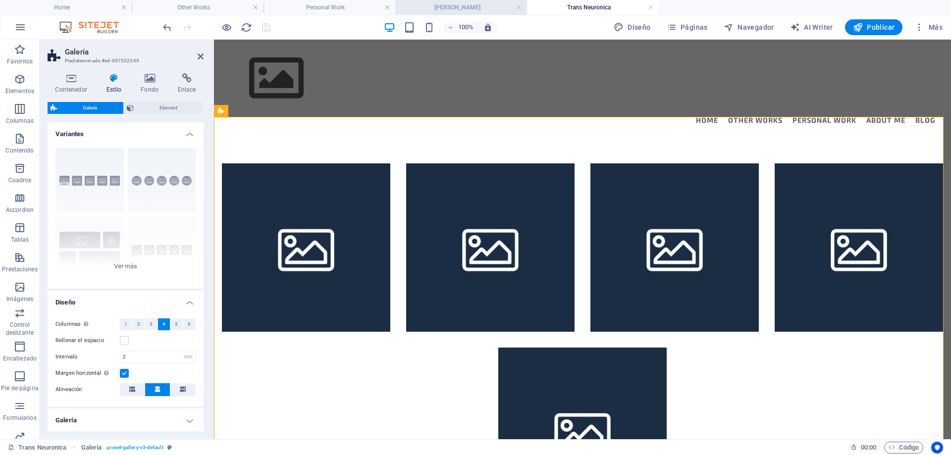
click at [471, 8] on h4 "[PERSON_NAME]" at bounding box center [461, 7] width 132 height 11
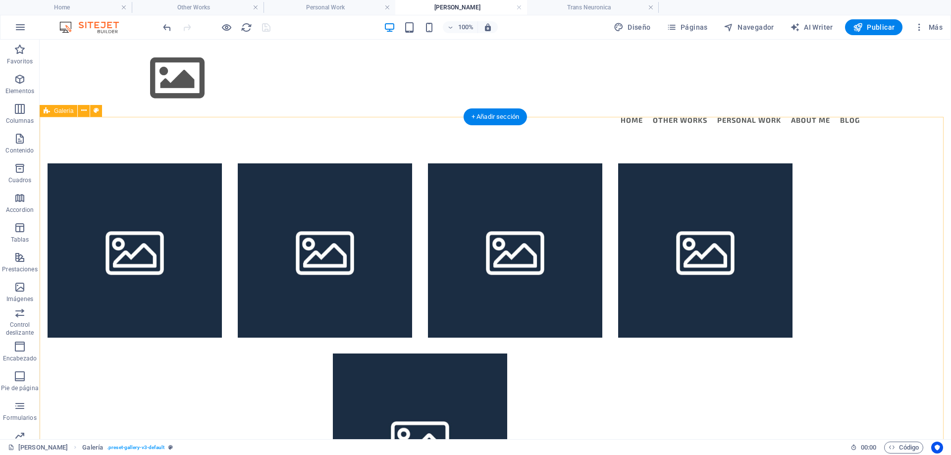
click at [73, 190] on div at bounding box center [496, 346] width 912 height 412
select select "rem"
select select "preset-gallery-v3-default"
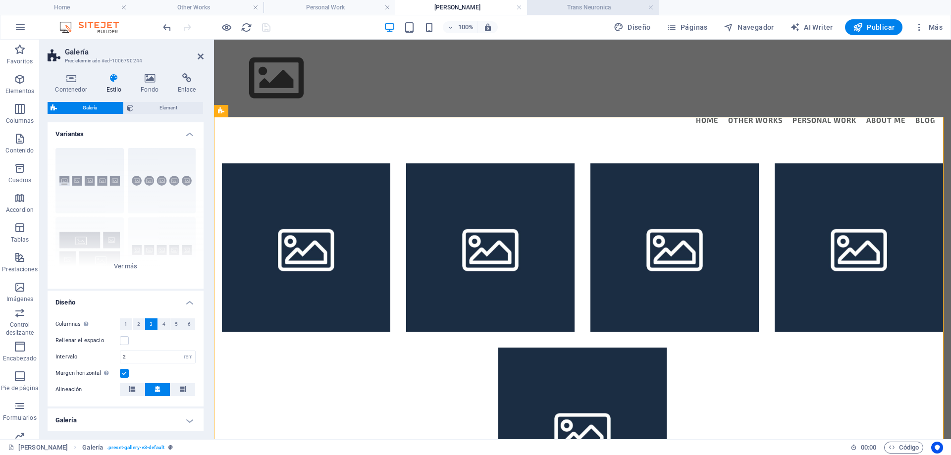
click at [558, 9] on h4 "Trans Neuronica" at bounding box center [593, 7] width 132 height 11
click at [152, 324] on button "3" at bounding box center [151, 325] width 12 height 12
click at [325, 8] on h4 "Personal Work" at bounding box center [330, 7] width 132 height 11
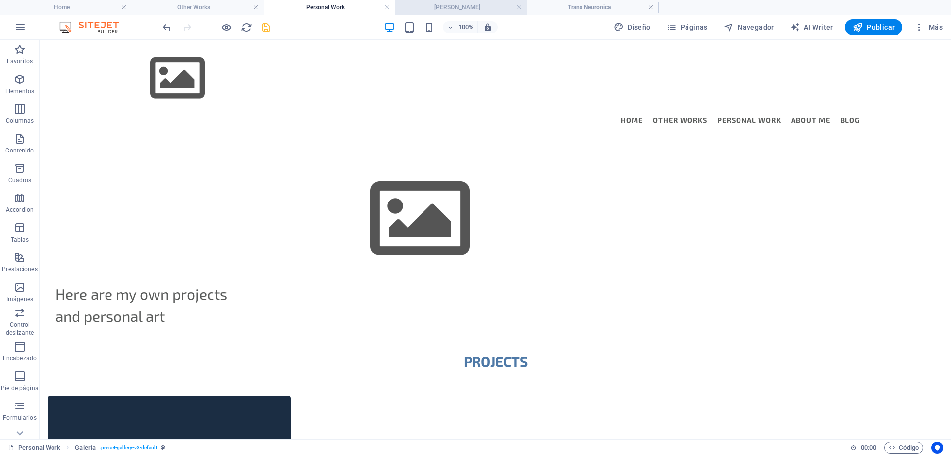
click at [451, 10] on h4 "[PERSON_NAME]" at bounding box center [461, 7] width 132 height 11
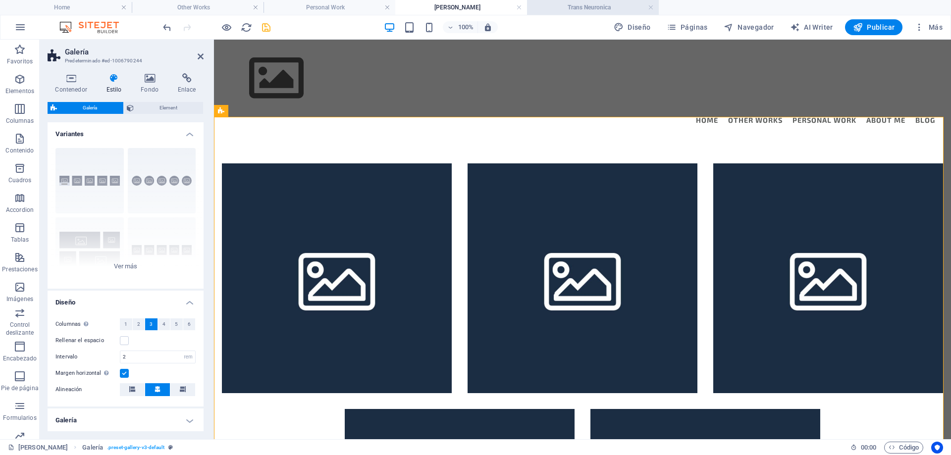
click at [598, 7] on h4 "Trans Neuronica" at bounding box center [593, 7] width 132 height 11
click at [595, 8] on h4 "Trans Neuronica" at bounding box center [593, 7] width 132 height 11
click at [333, 8] on h4 "Personal Work" at bounding box center [330, 7] width 132 height 11
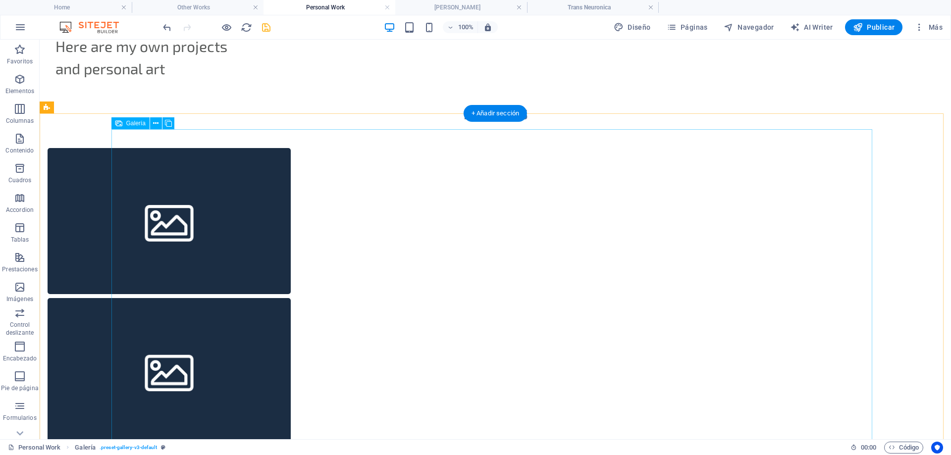
scroll to position [495, 0]
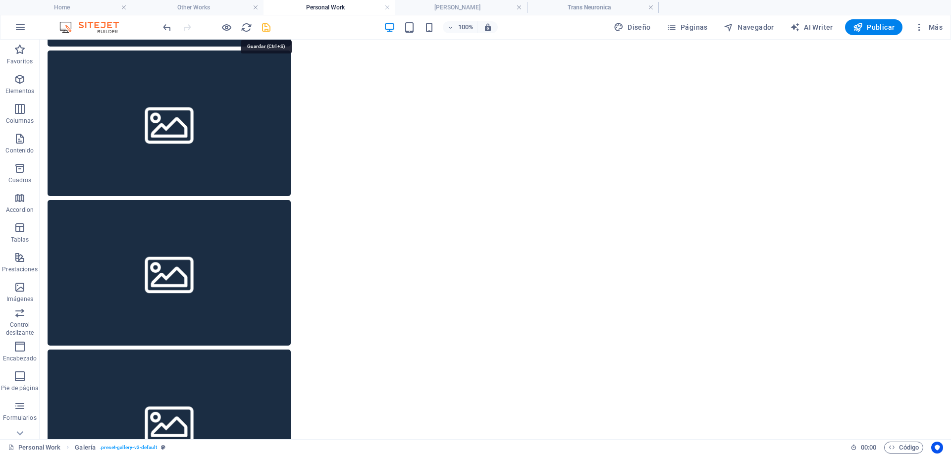
click at [262, 30] on icon "save" at bounding box center [266, 27] width 11 height 11
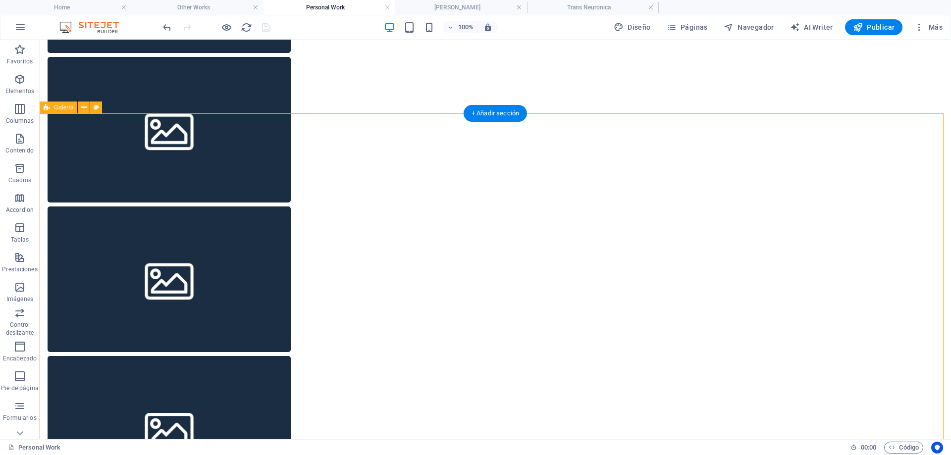
select select "rem"
select select "preset-gallery-v3-default"
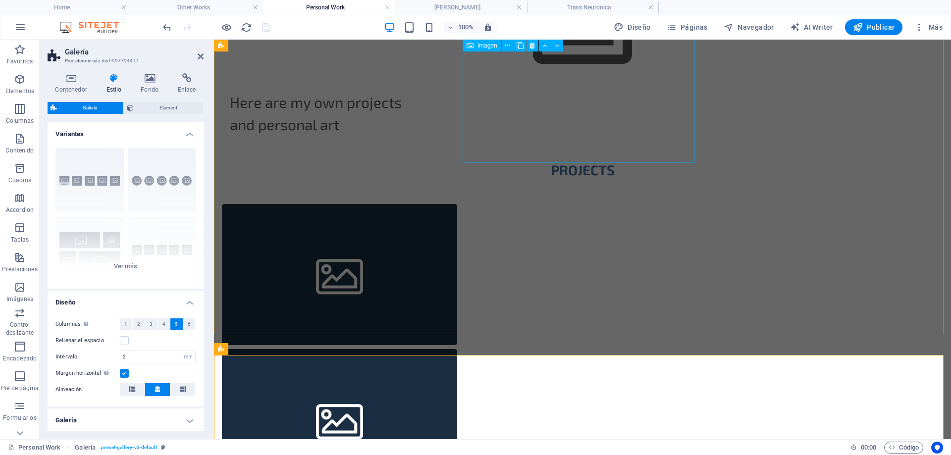
scroll to position [43, 0]
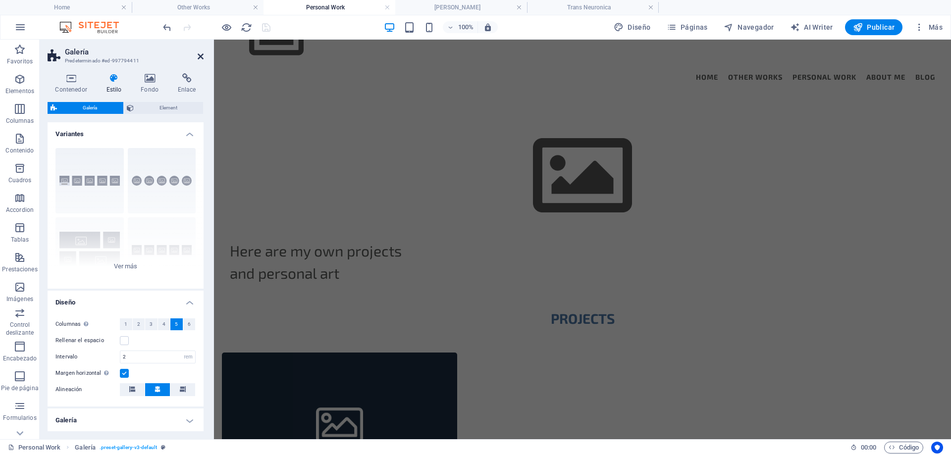
click at [199, 57] on icon at bounding box center [201, 57] width 6 height 8
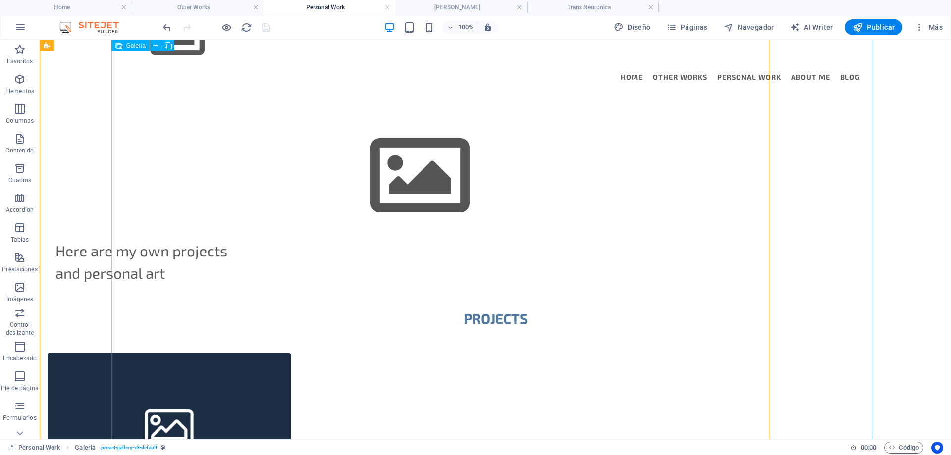
scroll to position [639, 0]
